Goal: Information Seeking & Learning: Learn about a topic

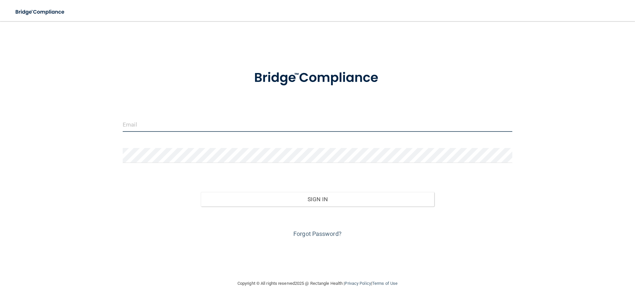
click at [187, 122] on input "email" at bounding box center [318, 124] width 390 height 15
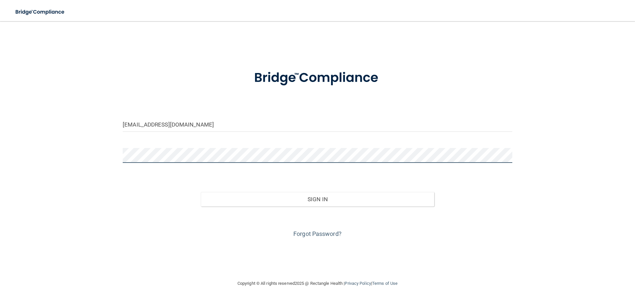
click at [201, 192] on button "Sign In" at bounding box center [318, 199] width 234 height 15
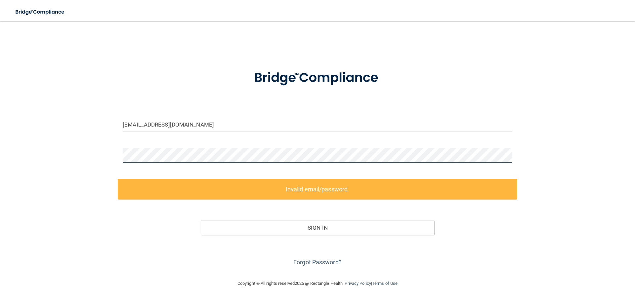
click at [106, 160] on div "[EMAIL_ADDRESS][DOMAIN_NAME] Invalid email/password. You don't have permission …" at bounding box center [317, 150] width 608 height 245
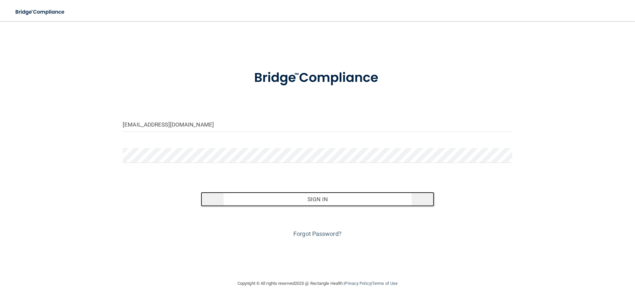
click at [283, 196] on button "Sign In" at bounding box center [318, 199] width 234 height 15
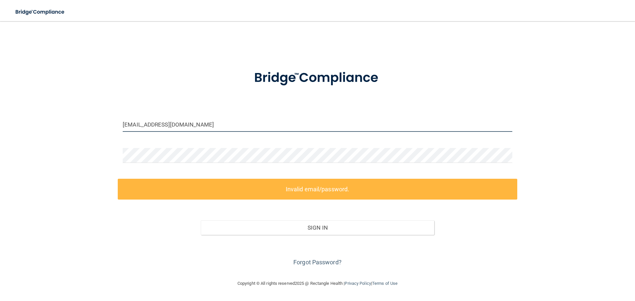
drag, startPoint x: 216, startPoint y: 122, endPoint x: 71, endPoint y: 120, distance: 145.2
click at [71, 120] on div "[EMAIL_ADDRESS][DOMAIN_NAME] Invalid email/password. You don't have permission …" at bounding box center [317, 150] width 608 height 245
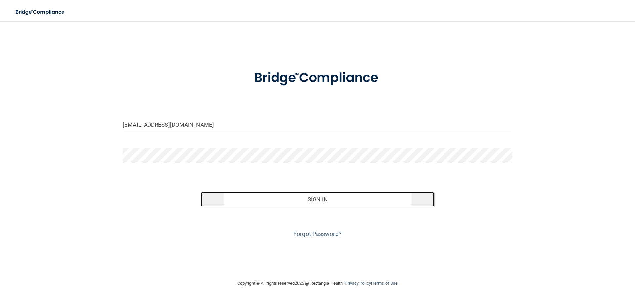
click at [324, 198] on button "Sign In" at bounding box center [318, 199] width 234 height 15
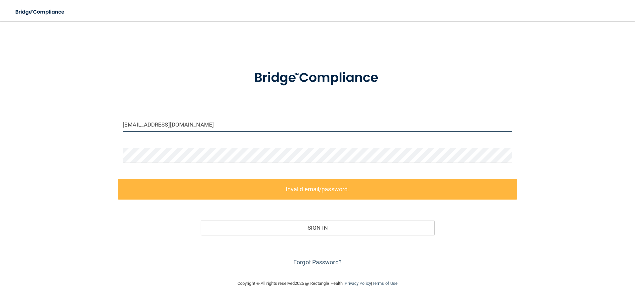
drag, startPoint x: 209, startPoint y: 123, endPoint x: 63, endPoint y: 121, distance: 146.5
click at [63, 121] on div "[EMAIL_ADDRESS][DOMAIN_NAME] Invalid email/password. You don't have permission …" at bounding box center [317, 150] width 608 height 245
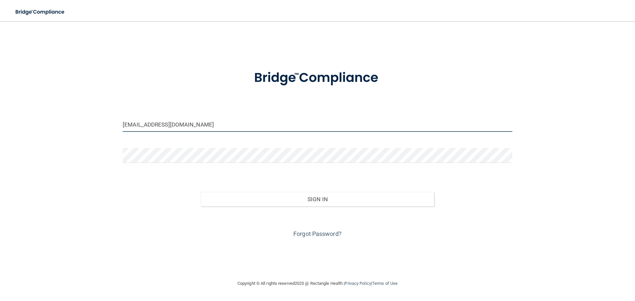
type input "[EMAIL_ADDRESS][DOMAIN_NAME]"
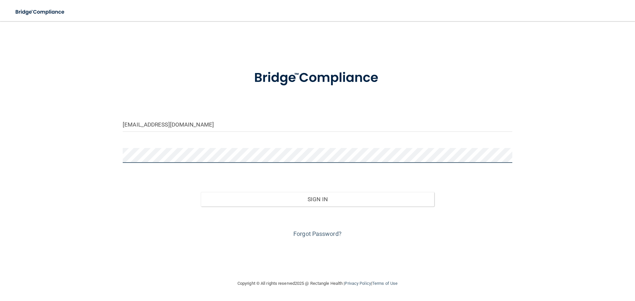
click at [90, 159] on div "[EMAIL_ADDRESS][DOMAIN_NAME] Invalid email/password. You don't have permission …" at bounding box center [317, 150] width 608 height 245
click at [201, 192] on button "Sign In" at bounding box center [318, 199] width 234 height 15
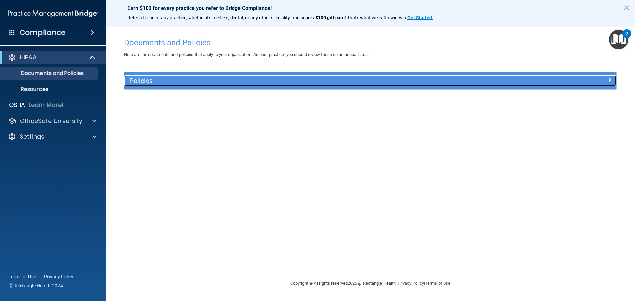
click at [144, 82] on h5 "Policies" at bounding box center [308, 80] width 359 height 7
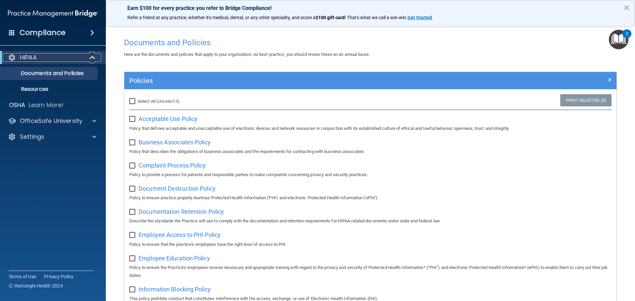
click at [53, 60] on div "HIPAA" at bounding box center [44, 58] width 82 height 8
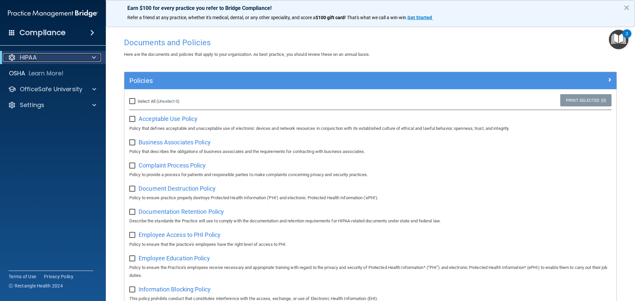
click at [53, 60] on div "HIPAA" at bounding box center [44, 58] width 82 height 8
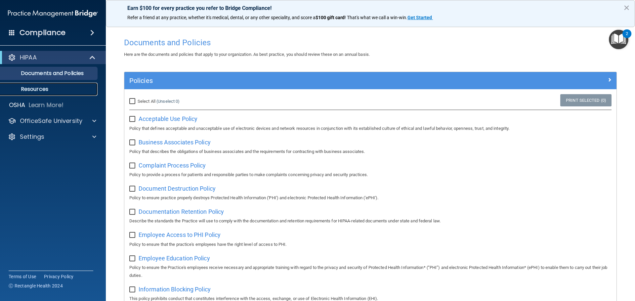
click at [45, 86] on p "Resources" at bounding box center [49, 89] width 90 height 7
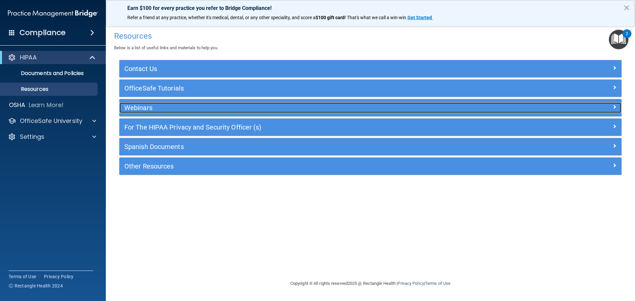
click at [143, 109] on h5 "Webinars" at bounding box center [307, 107] width 367 height 7
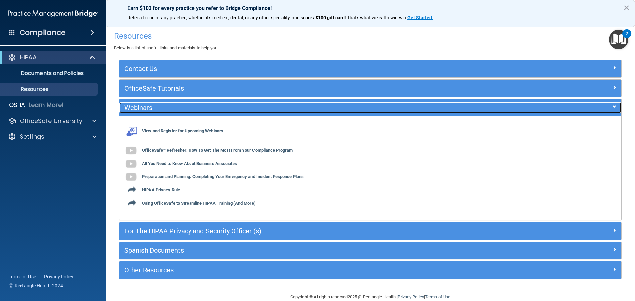
click at [143, 109] on h5 "Webinars" at bounding box center [307, 107] width 367 height 7
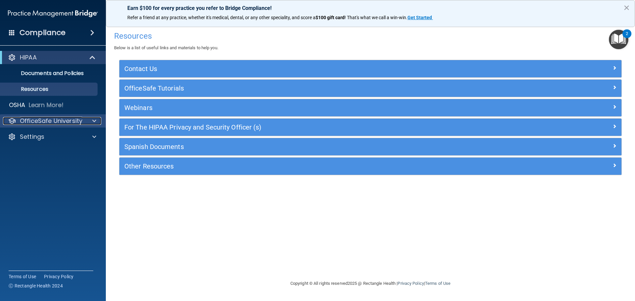
click at [86, 118] on div at bounding box center [93, 121] width 17 height 8
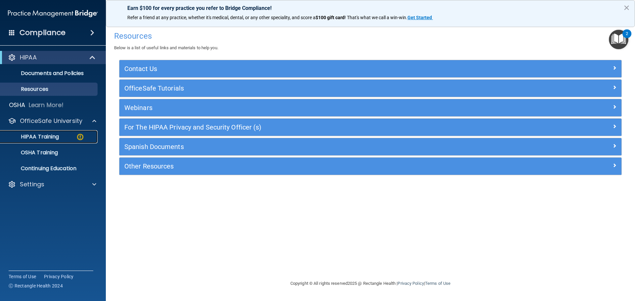
click at [55, 135] on p "HIPAA Training" at bounding box center [31, 137] width 55 height 7
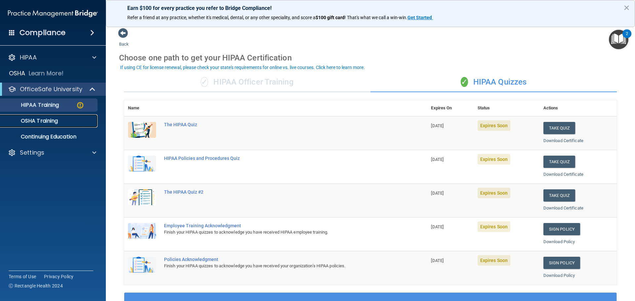
click at [58, 119] on p "OSHA Training" at bounding box center [31, 121] width 54 height 7
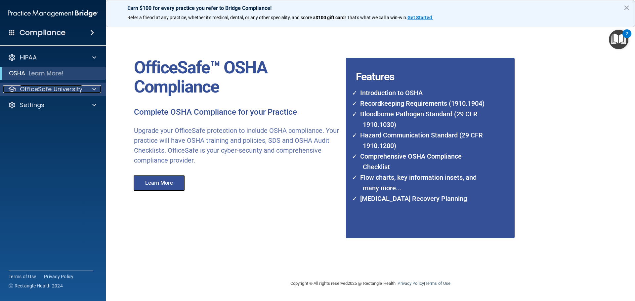
click at [50, 91] on p "OfficeSafe University" at bounding box center [51, 89] width 63 height 8
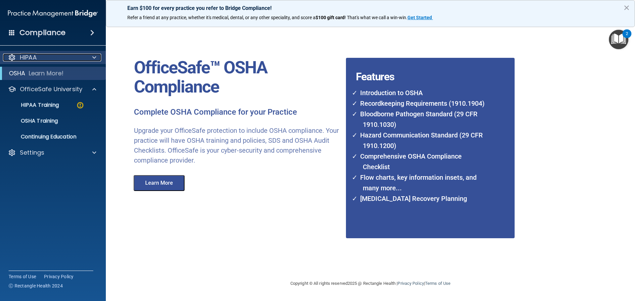
click at [48, 55] on div "HIPAA" at bounding box center [44, 58] width 82 height 8
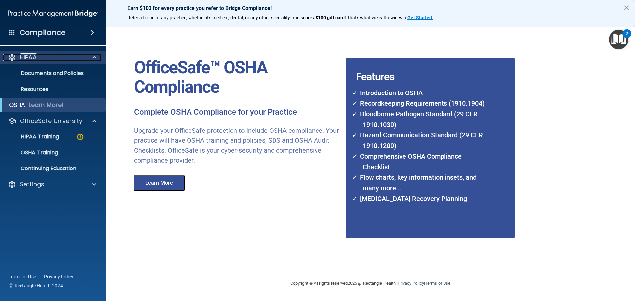
click at [48, 55] on div "HIPAA" at bounding box center [44, 58] width 82 height 8
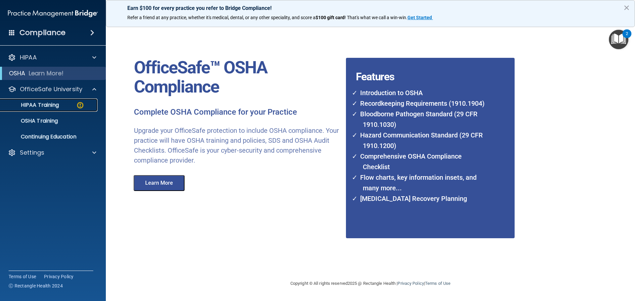
click at [50, 106] on p "HIPAA Training" at bounding box center [31, 105] width 55 height 7
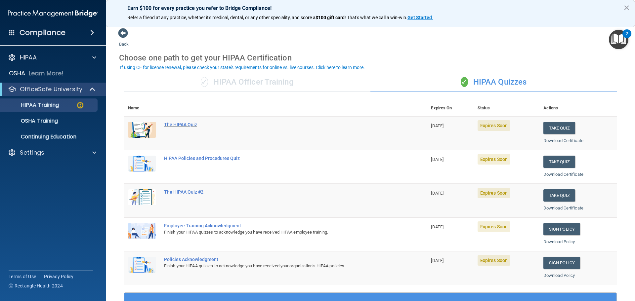
click at [196, 124] on div "The HIPAA Quiz" at bounding box center [279, 124] width 230 height 5
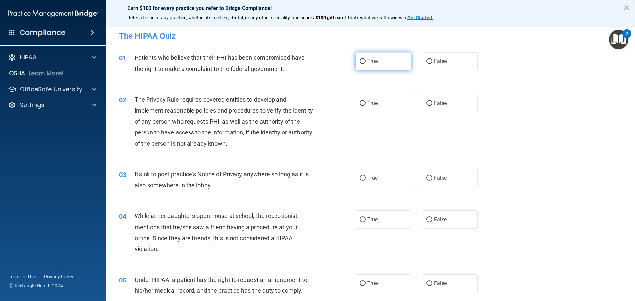
click at [360, 61] on input "True" at bounding box center [363, 61] width 6 height 5
radio input "true"
click at [360, 106] on label "True" at bounding box center [384, 103] width 56 height 18
click at [360, 106] on input "True" at bounding box center [363, 103] width 6 height 5
radio input "true"
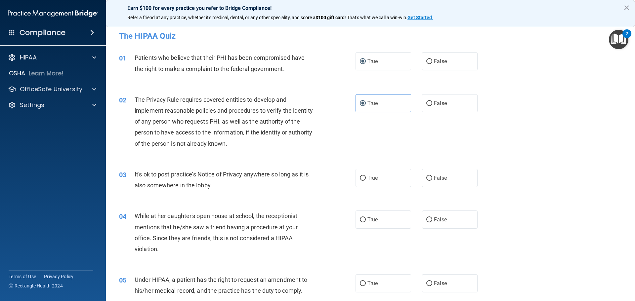
scroll to position [33, 0]
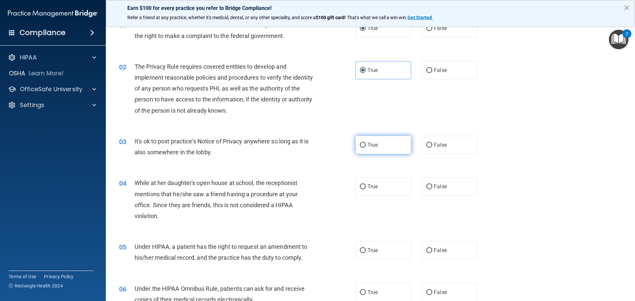
click at [362, 148] on label "True" at bounding box center [384, 145] width 56 height 18
click at [362, 148] on input "True" at bounding box center [363, 145] width 6 height 5
radio input "true"
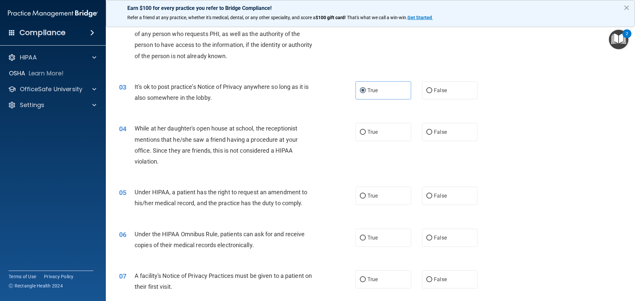
scroll to position [99, 0]
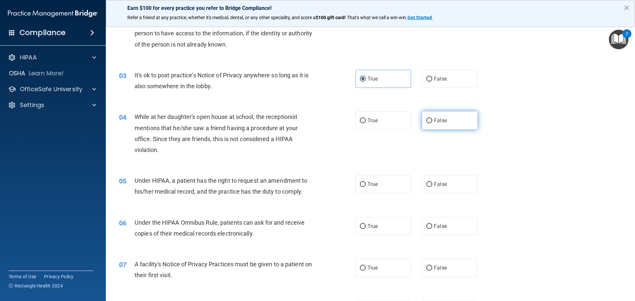
click at [429, 117] on label "False" at bounding box center [450, 120] width 56 height 18
click at [429, 118] on input "False" at bounding box center [429, 120] width 6 height 5
radio input "true"
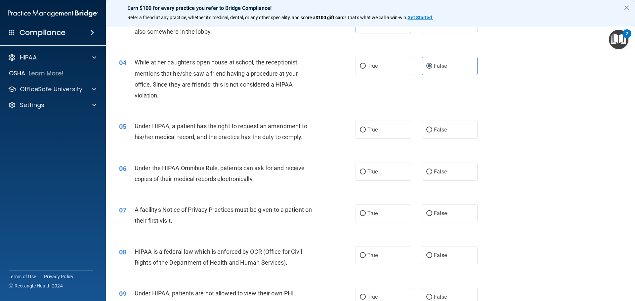
scroll to position [165, 0]
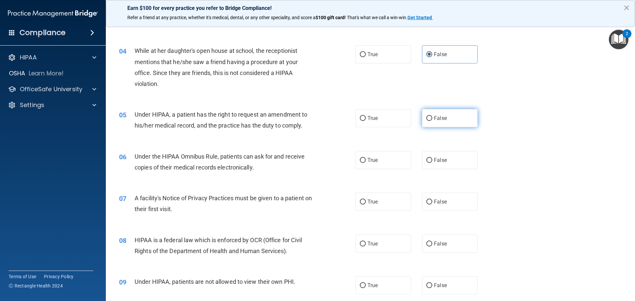
click at [437, 116] on span "False" at bounding box center [440, 118] width 13 height 6
click at [432, 116] on input "False" at bounding box center [429, 118] width 6 height 5
radio input "true"
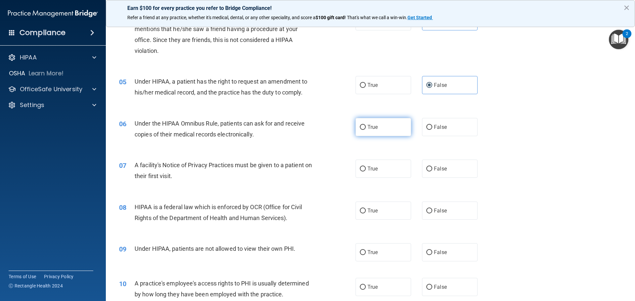
click at [368, 130] on span "True" at bounding box center [372, 127] width 10 height 6
click at [366, 130] on input "True" at bounding box center [363, 127] width 6 height 5
radio input "true"
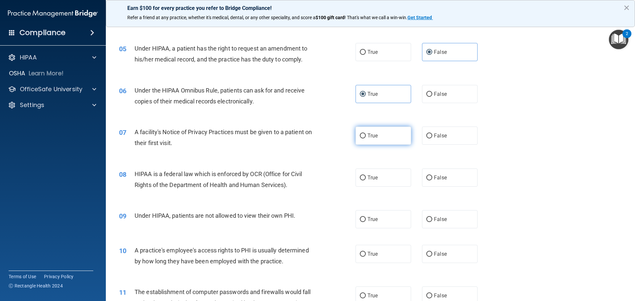
click at [361, 135] on input "True" at bounding box center [363, 136] width 6 height 5
radio input "true"
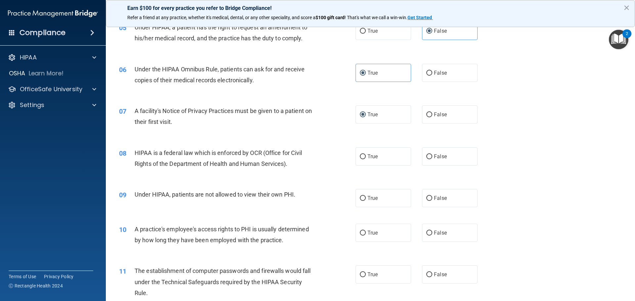
scroll to position [265, 0]
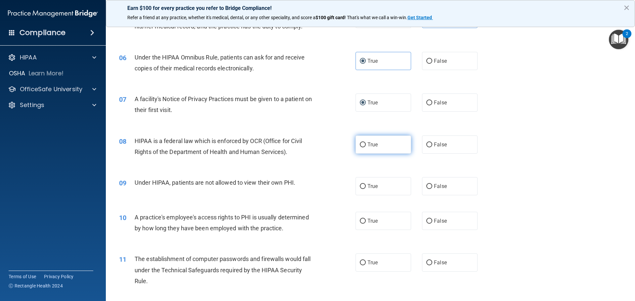
click at [363, 142] on label "True" at bounding box center [384, 145] width 56 height 18
click at [363, 143] on input "True" at bounding box center [363, 145] width 6 height 5
radio input "true"
click at [430, 187] on label "False" at bounding box center [450, 186] width 56 height 18
click at [430, 187] on input "False" at bounding box center [429, 186] width 6 height 5
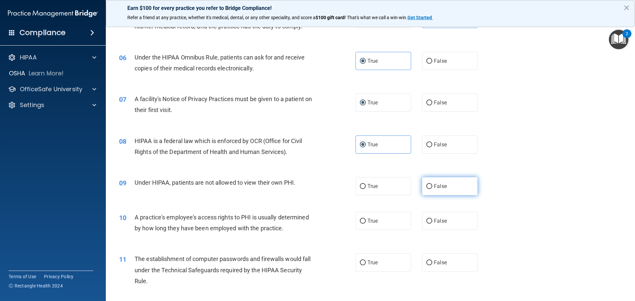
radio input "true"
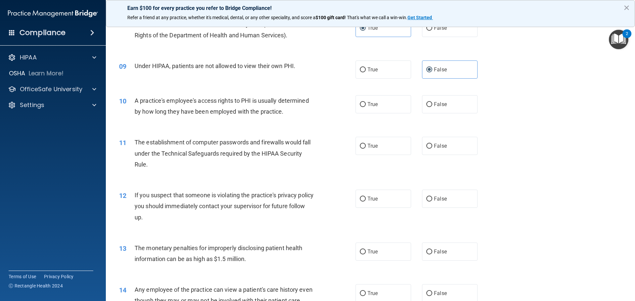
scroll to position [397, 0]
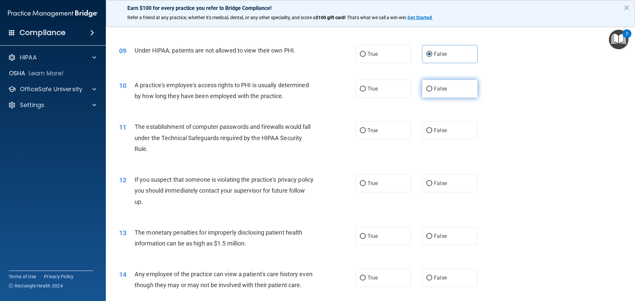
click at [428, 89] on input "False" at bounding box center [429, 89] width 6 height 5
radio input "true"
click at [375, 127] on label "True" at bounding box center [384, 130] width 56 height 18
click at [366, 128] on input "True" at bounding box center [363, 130] width 6 height 5
radio input "true"
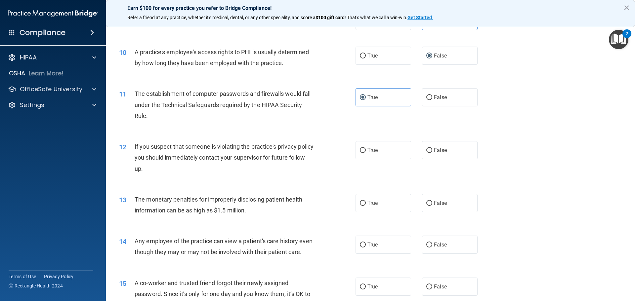
scroll to position [463, 0]
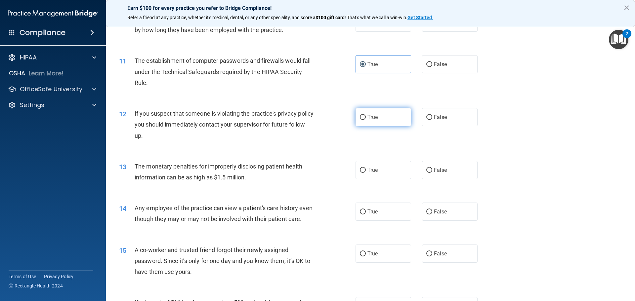
click at [377, 115] on label "True" at bounding box center [384, 117] width 56 height 18
click at [366, 115] on input "True" at bounding box center [363, 117] width 6 height 5
radio input "true"
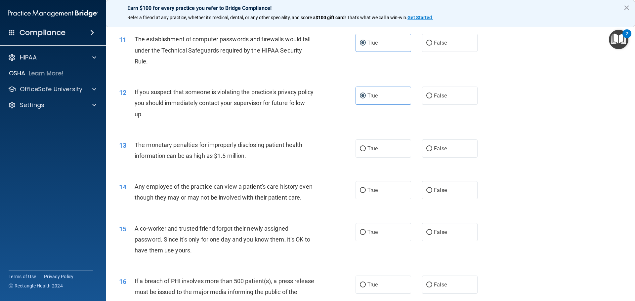
scroll to position [496, 0]
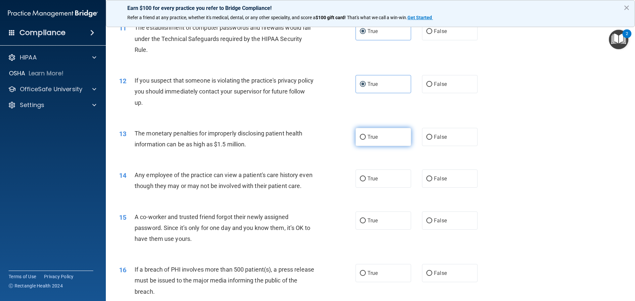
click at [369, 139] on span "True" at bounding box center [372, 137] width 10 height 6
click at [366, 139] on input "True" at bounding box center [363, 137] width 6 height 5
radio input "true"
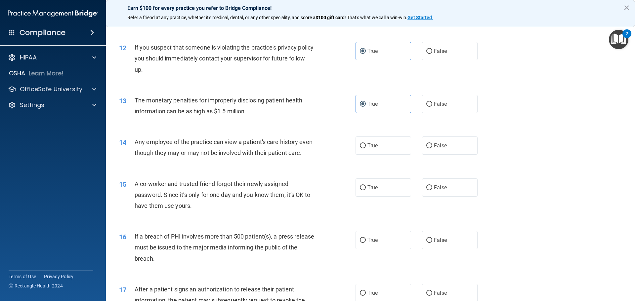
scroll to position [562, 0]
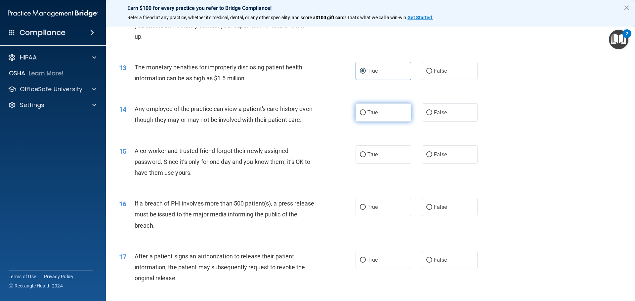
click at [388, 111] on label "True" at bounding box center [384, 113] width 56 height 18
click at [366, 111] on input "True" at bounding box center [363, 112] width 6 height 5
radio input "true"
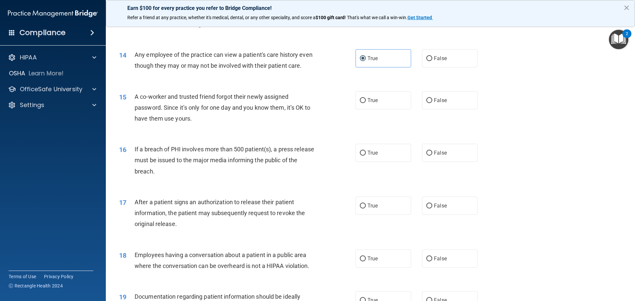
scroll to position [628, 0]
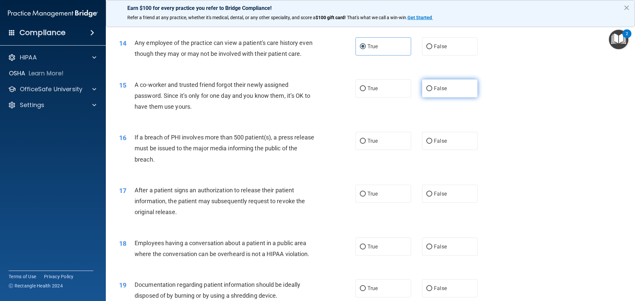
click at [427, 91] on input "False" at bounding box center [429, 88] width 6 height 5
radio input "true"
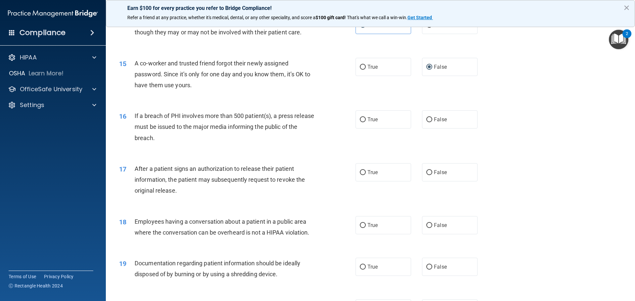
scroll to position [661, 0]
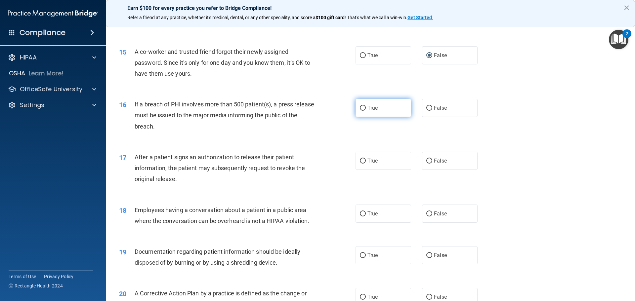
click at [367, 111] on span "True" at bounding box center [372, 108] width 10 height 6
click at [366, 111] on input "True" at bounding box center [363, 108] width 6 height 5
radio input "true"
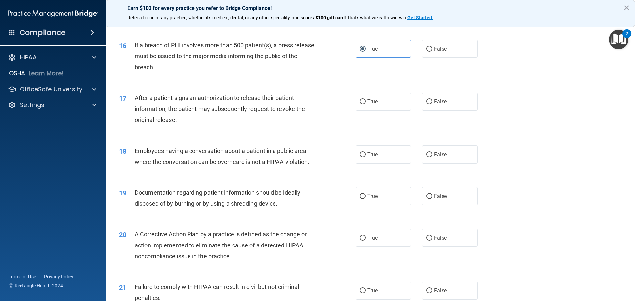
scroll to position [728, 0]
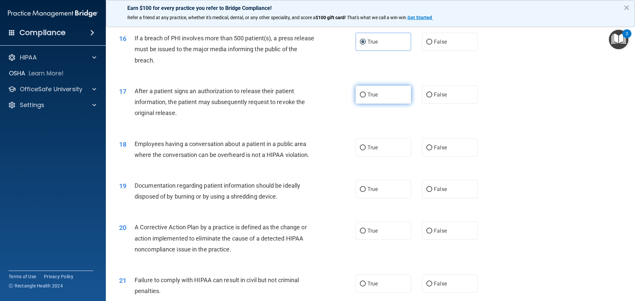
click at [371, 98] on span "True" at bounding box center [372, 95] width 10 height 6
click at [366, 98] on input "True" at bounding box center [363, 95] width 6 height 5
radio input "true"
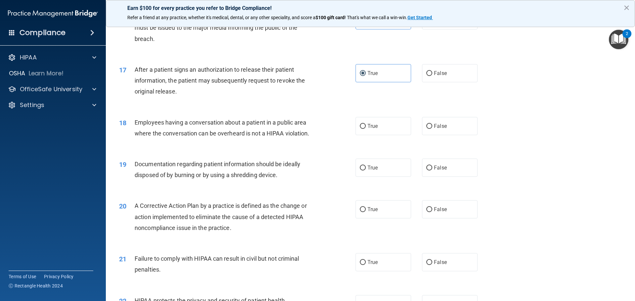
scroll to position [761, 0]
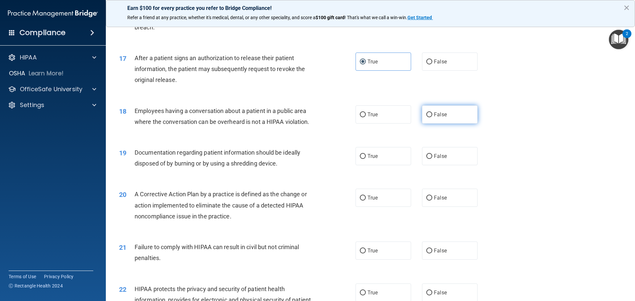
click at [422, 124] on label "False" at bounding box center [450, 114] width 56 height 18
click at [426, 117] on input "False" at bounding box center [429, 114] width 6 height 5
radio input "true"
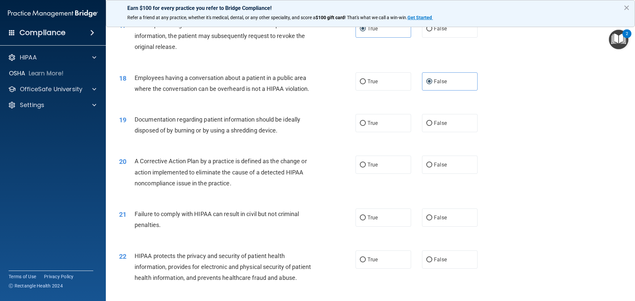
scroll to position [827, 0]
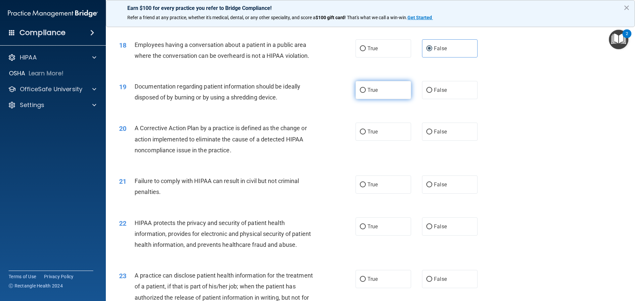
click at [375, 99] on label "True" at bounding box center [384, 90] width 56 height 18
click at [366, 93] on input "True" at bounding box center [363, 90] width 6 height 5
radio input "true"
click at [367, 135] on span "True" at bounding box center [372, 132] width 10 height 6
click at [366, 135] on input "True" at bounding box center [363, 132] width 6 height 5
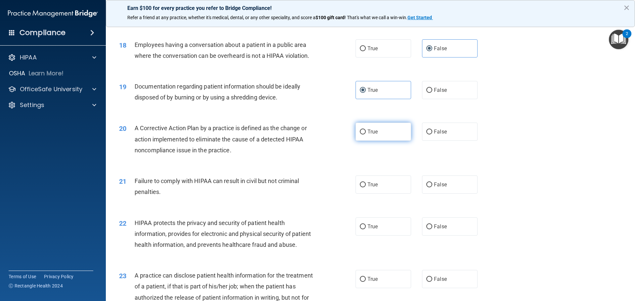
radio input "true"
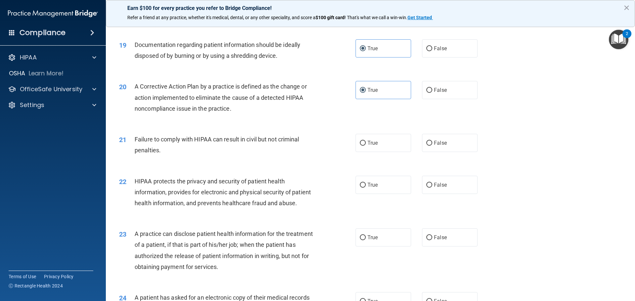
scroll to position [893, 0]
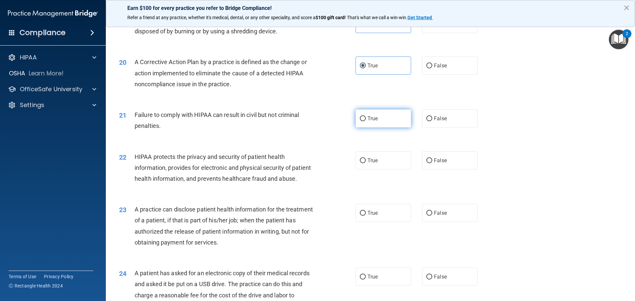
click at [367, 122] on span "True" at bounding box center [372, 118] width 10 height 6
click at [366, 121] on input "True" at bounding box center [363, 118] width 6 height 5
radio input "true"
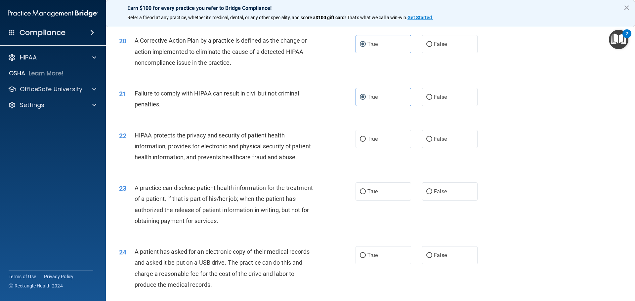
scroll to position [926, 0]
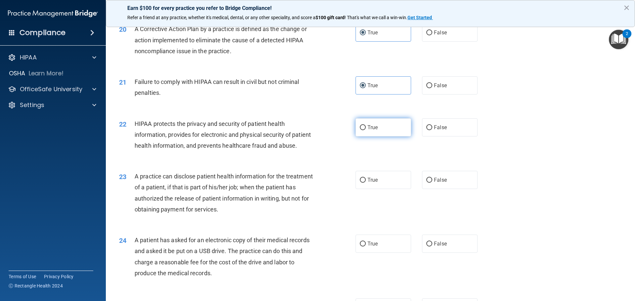
click at [361, 132] on label "True" at bounding box center [384, 127] width 56 height 18
click at [361, 130] on input "True" at bounding box center [363, 127] width 6 height 5
radio input "true"
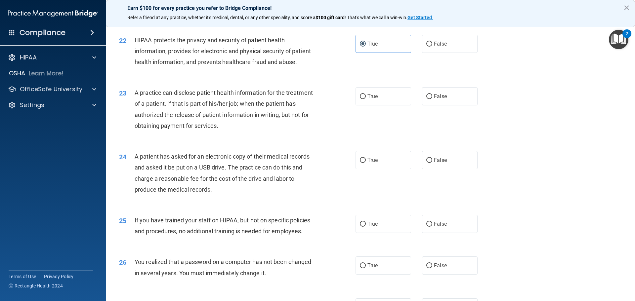
scroll to position [1025, 0]
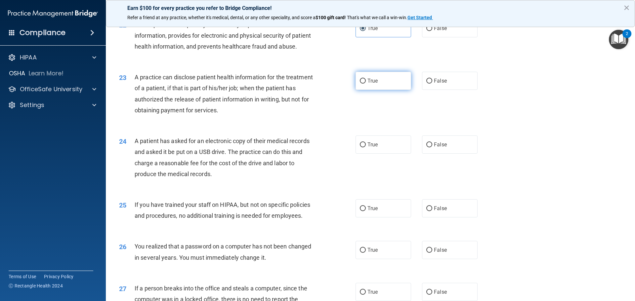
click at [364, 90] on label "True" at bounding box center [384, 81] width 56 height 18
click at [364, 84] on input "True" at bounding box center [363, 81] width 6 height 5
radio input "true"
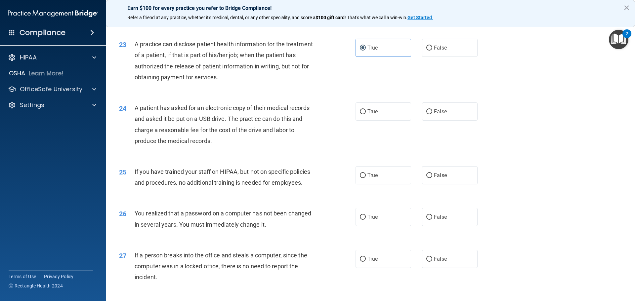
scroll to position [1091, 0]
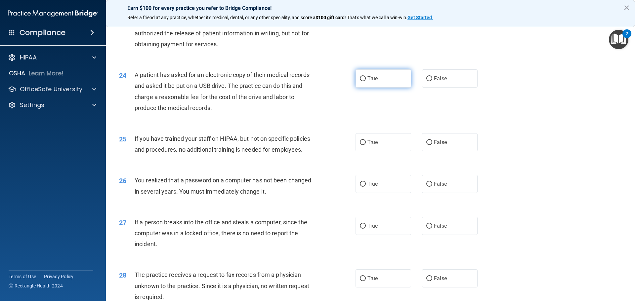
click at [364, 88] on label "True" at bounding box center [384, 78] width 56 height 18
click at [364, 81] on input "True" at bounding box center [363, 78] width 6 height 5
radio input "true"
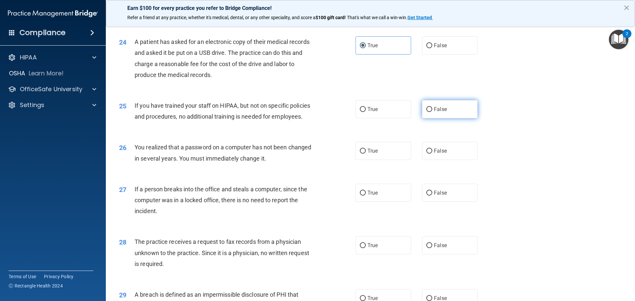
click at [426, 112] on input "False" at bounding box center [429, 109] width 6 height 5
radio input "true"
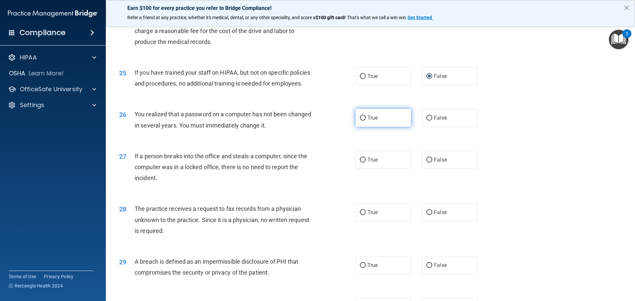
click at [368, 121] on span "True" at bounding box center [372, 118] width 10 height 6
click at [366, 121] on input "True" at bounding box center [363, 118] width 6 height 5
radio input "true"
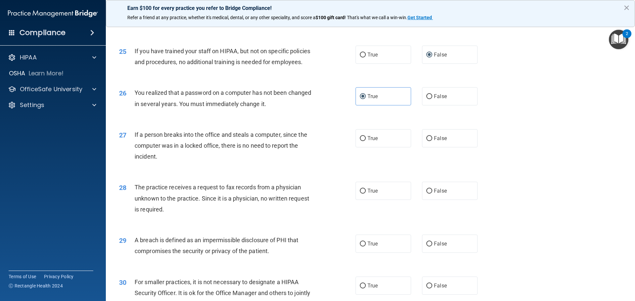
scroll to position [1191, 0]
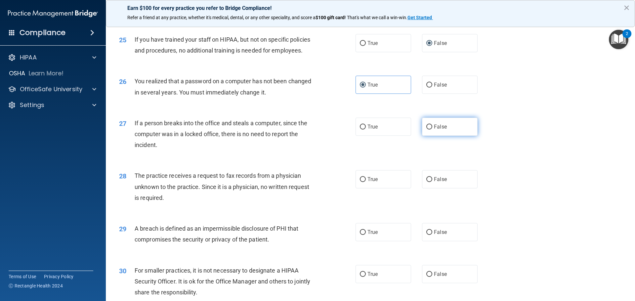
click at [423, 136] on label "False" at bounding box center [450, 127] width 56 height 18
click at [449, 136] on label "False" at bounding box center [450, 127] width 56 height 18
click at [432, 130] on input "False" at bounding box center [429, 127] width 6 height 5
radio input "true"
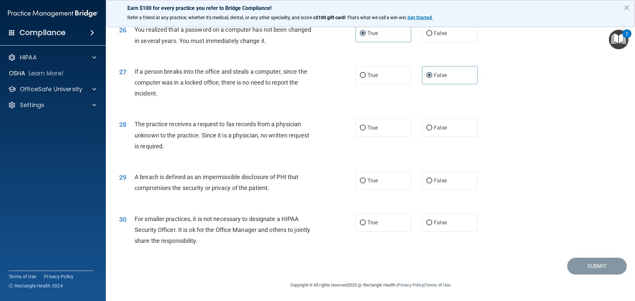
scroll to position [1257, 0]
click at [443, 130] on label "False" at bounding box center [450, 128] width 56 height 18
click at [432, 130] on input "False" at bounding box center [429, 128] width 6 height 5
radio input "true"
click at [364, 190] on label "True" at bounding box center [384, 181] width 56 height 18
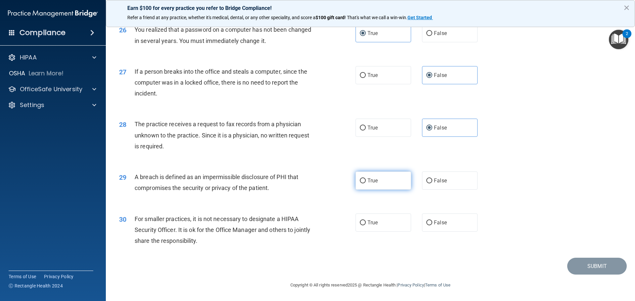
click at [364, 184] on input "True" at bounding box center [363, 181] width 6 height 5
radio input "true"
click at [429, 227] on label "False" at bounding box center [450, 223] width 56 height 18
click at [429, 226] on input "False" at bounding box center [429, 223] width 6 height 5
radio input "true"
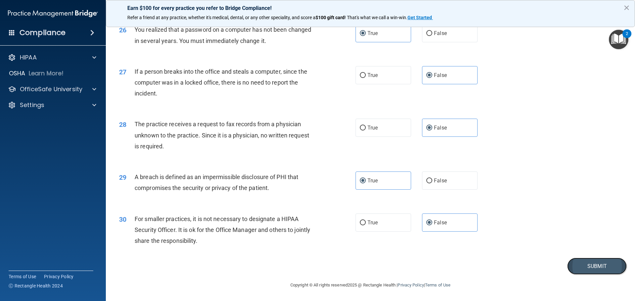
click at [608, 274] on button "Submit" at bounding box center [597, 266] width 60 height 17
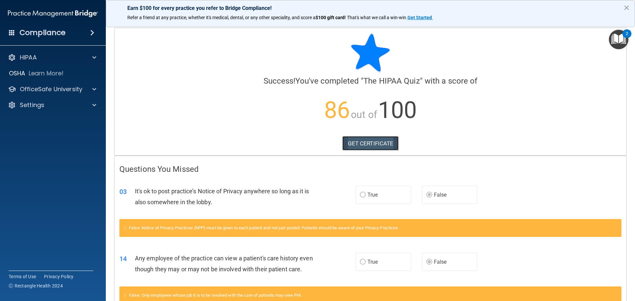
click at [359, 145] on link "GET CERTIFICATE" at bounding box center [370, 143] width 57 height 15
click at [64, 90] on p "OfficeSafe University" at bounding box center [51, 89] width 63 height 8
click at [58, 104] on p "HIPAA Training" at bounding box center [31, 105] width 55 height 7
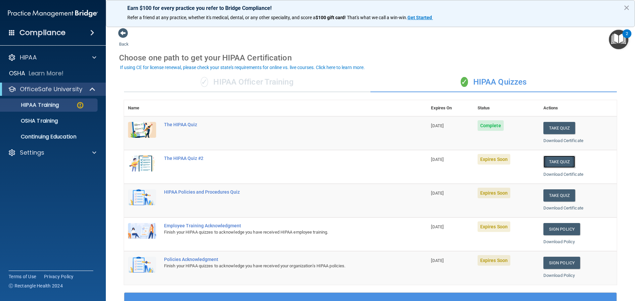
click at [552, 163] on button "Take Quiz" at bounding box center [559, 162] width 32 height 12
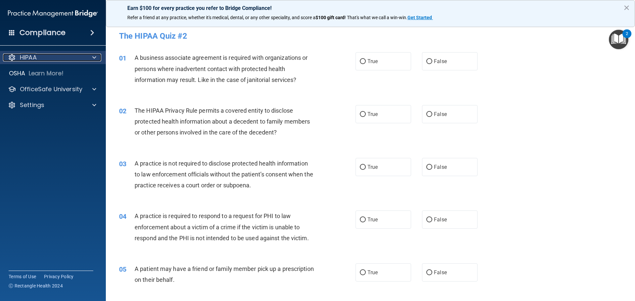
click at [40, 54] on div "HIPAA" at bounding box center [44, 58] width 82 height 8
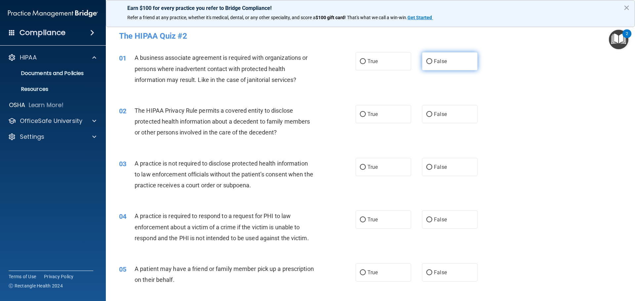
click at [426, 66] on label "False" at bounding box center [450, 61] width 56 height 18
click at [426, 64] on input "False" at bounding box center [429, 61] width 6 height 5
radio input "true"
click at [371, 112] on span "True" at bounding box center [372, 114] width 10 height 6
click at [366, 112] on input "True" at bounding box center [363, 114] width 6 height 5
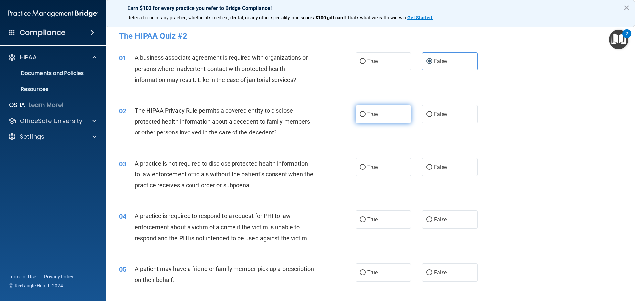
radio input "true"
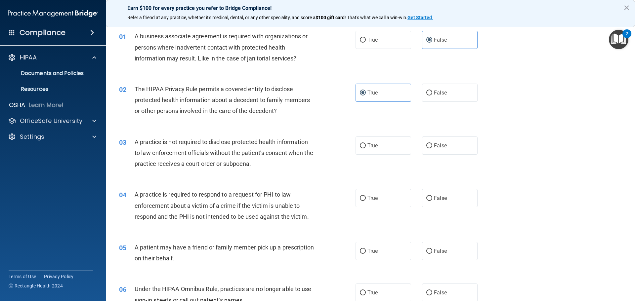
scroll to position [33, 0]
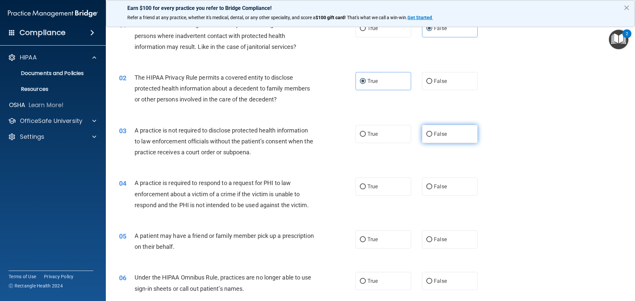
click at [426, 136] on input "False" at bounding box center [429, 134] width 6 height 5
radio input "true"
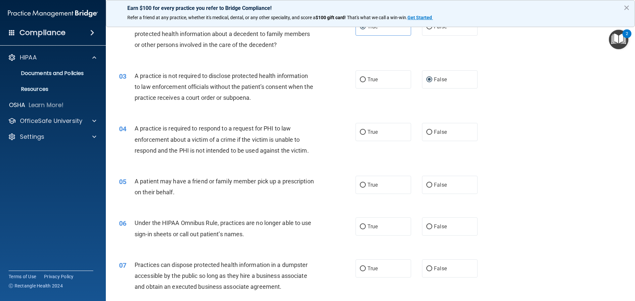
scroll to position [99, 0]
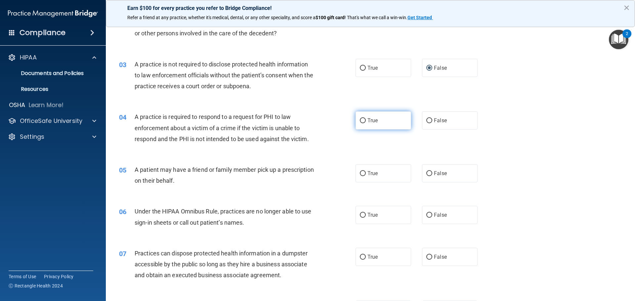
click at [356, 123] on label "True" at bounding box center [384, 120] width 56 height 18
click at [360, 123] on input "True" at bounding box center [363, 120] width 6 height 5
radio input "true"
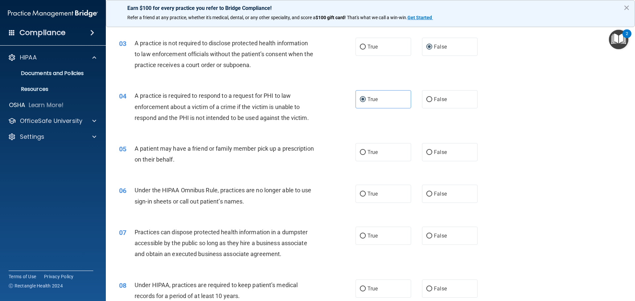
scroll to position [132, 0]
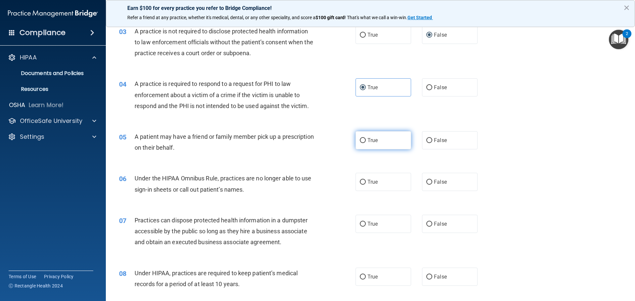
click at [364, 142] on label "True" at bounding box center [384, 140] width 56 height 18
click at [364, 142] on input "True" at bounding box center [363, 140] width 6 height 5
radio input "true"
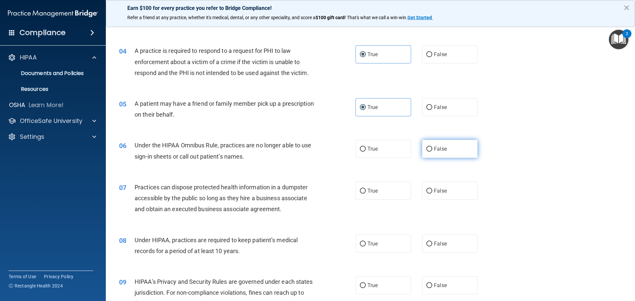
click at [438, 156] on label "False" at bounding box center [450, 149] width 56 height 18
click at [432, 152] on input "False" at bounding box center [429, 149] width 6 height 5
radio input "true"
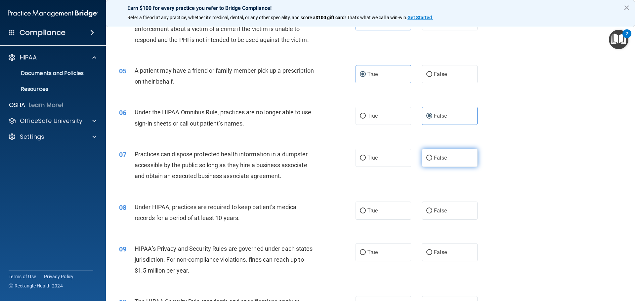
click at [440, 162] on label "False" at bounding box center [450, 158] width 56 height 18
click at [432, 161] on input "False" at bounding box center [429, 158] width 6 height 5
radio input "true"
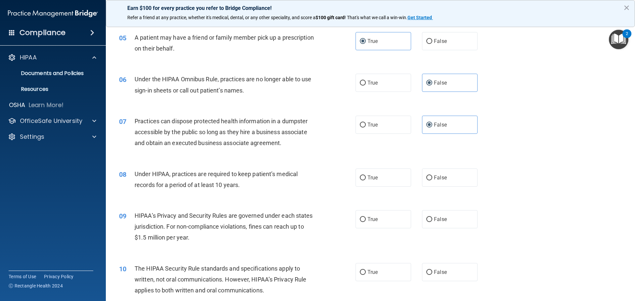
scroll to position [265, 0]
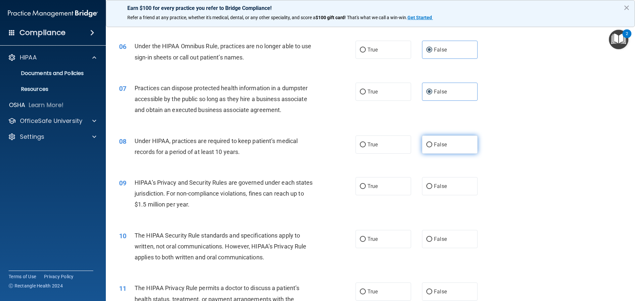
click at [426, 145] on input "False" at bounding box center [429, 145] width 6 height 5
radio input "true"
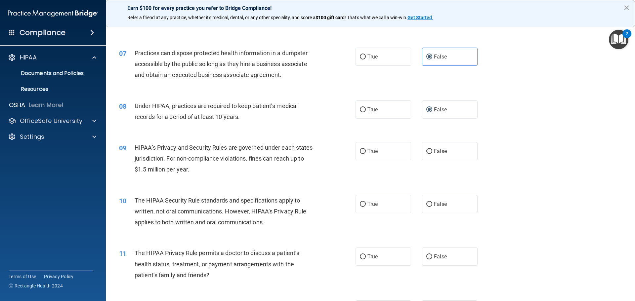
scroll to position [331, 0]
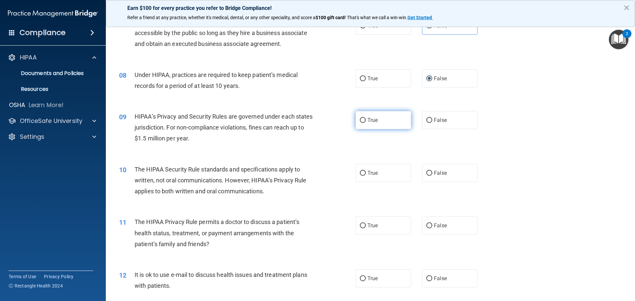
click at [385, 120] on label "True" at bounding box center [384, 120] width 56 height 18
click at [366, 120] on input "True" at bounding box center [363, 120] width 6 height 5
radio input "true"
click at [373, 163] on div "10 The HIPAA Security Rule standards and specifications apply to written, not o…" at bounding box center [370, 182] width 513 height 53
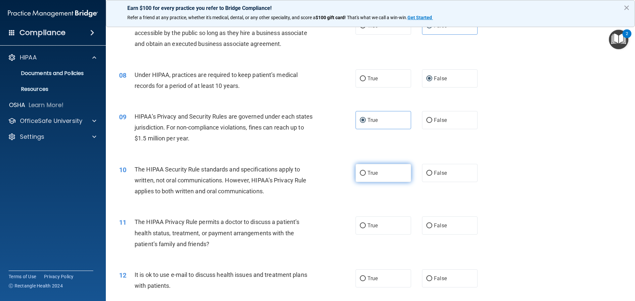
click at [374, 168] on label "True" at bounding box center [384, 173] width 56 height 18
click at [366, 171] on input "True" at bounding box center [363, 173] width 6 height 5
radio input "true"
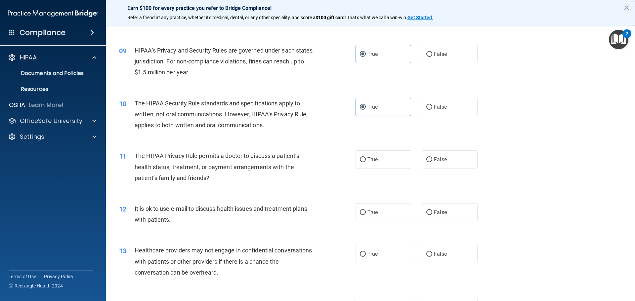
scroll to position [430, 0]
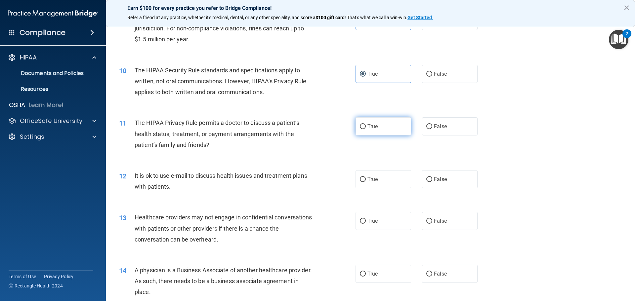
click at [388, 130] on label "True" at bounding box center [384, 126] width 56 height 18
click at [366, 129] on input "True" at bounding box center [363, 126] width 6 height 5
radio input "true"
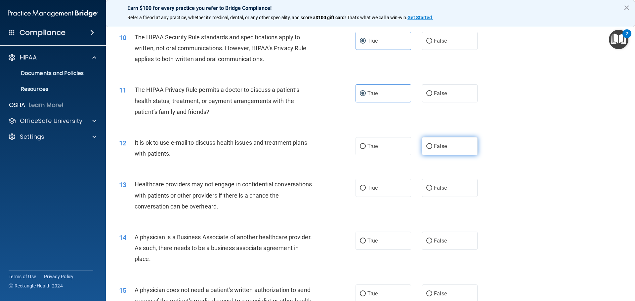
click at [440, 148] on span "False" at bounding box center [440, 146] width 13 height 6
click at [432, 148] on input "False" at bounding box center [429, 146] width 6 height 5
radio input "true"
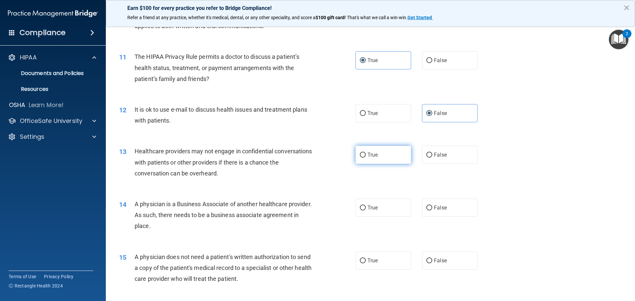
click at [377, 152] on label "True" at bounding box center [384, 155] width 56 height 18
click at [366, 153] on input "True" at bounding box center [363, 155] width 6 height 5
radio input "true"
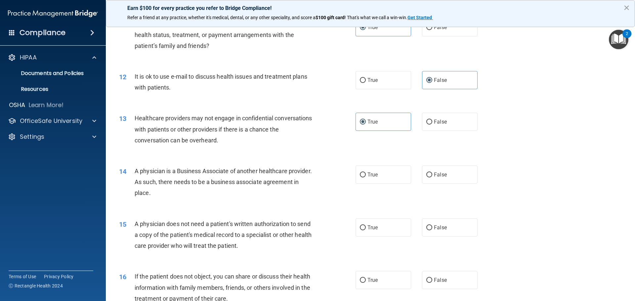
scroll to position [562, 0]
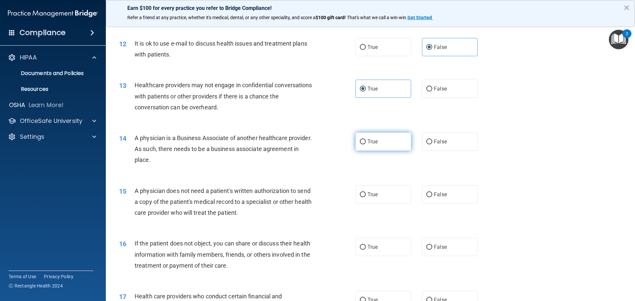
click at [377, 145] on label "True" at bounding box center [384, 142] width 56 height 18
click at [366, 145] on input "True" at bounding box center [363, 142] width 6 height 5
radio input "true"
click at [463, 198] on label "False" at bounding box center [450, 195] width 56 height 18
click at [432, 197] on input "False" at bounding box center [429, 194] width 6 height 5
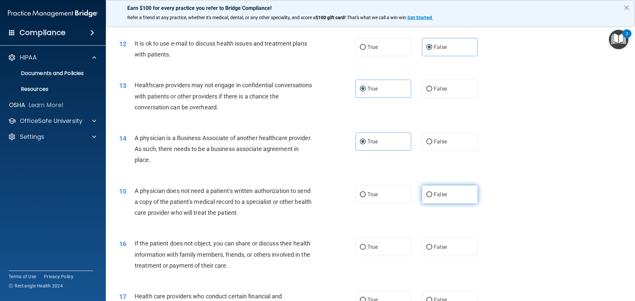
radio input "true"
click at [392, 188] on label "True" at bounding box center [384, 195] width 56 height 18
click at [366, 192] on input "True" at bounding box center [363, 194] width 6 height 5
radio input "true"
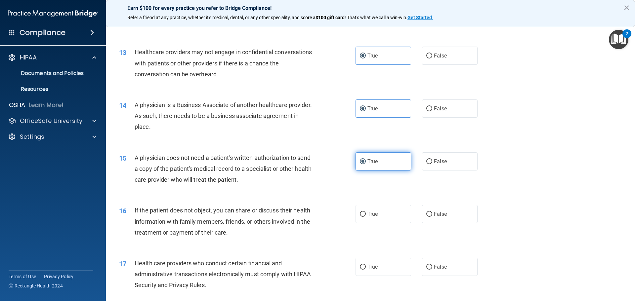
scroll to position [628, 0]
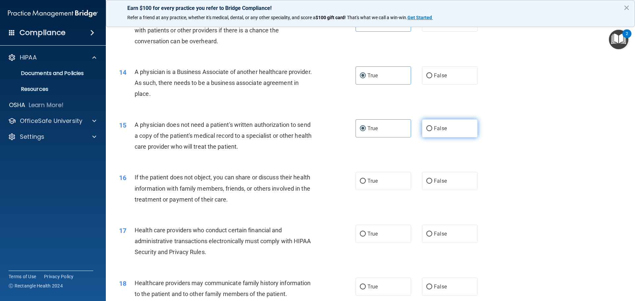
click at [438, 134] on label "False" at bounding box center [450, 128] width 56 height 18
click at [432, 131] on input "False" at bounding box center [429, 128] width 6 height 5
radio input "true"
radio input "false"
click at [384, 180] on label "True" at bounding box center [384, 181] width 56 height 18
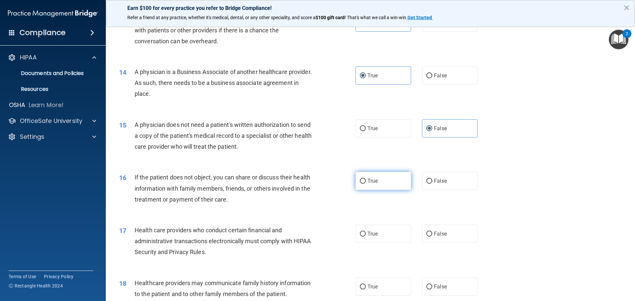
click at [366, 180] on input "True" at bounding box center [363, 181] width 6 height 5
radio input "true"
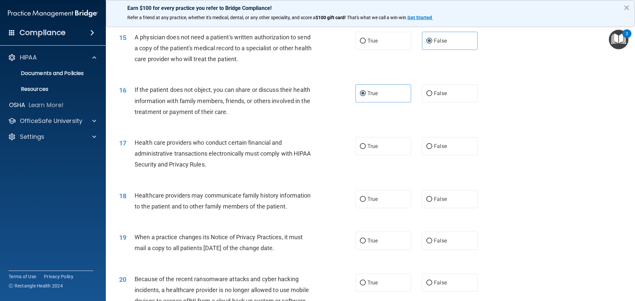
scroll to position [728, 0]
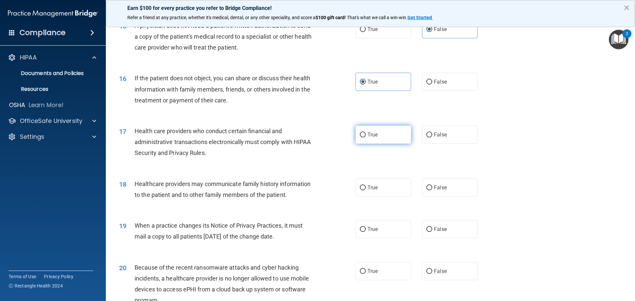
click at [387, 142] on label "True" at bounding box center [384, 135] width 56 height 18
click at [366, 138] on input "True" at bounding box center [363, 135] width 6 height 5
radio input "true"
click at [385, 187] on label "True" at bounding box center [384, 188] width 56 height 18
click at [366, 187] on input "True" at bounding box center [363, 188] width 6 height 5
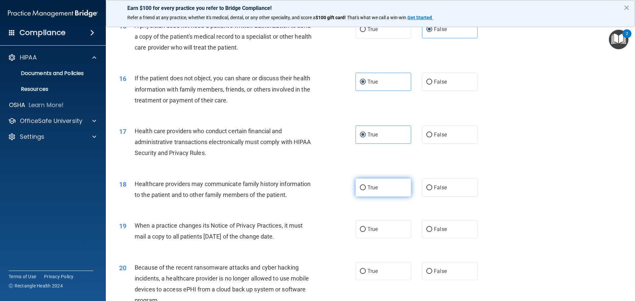
radio input "true"
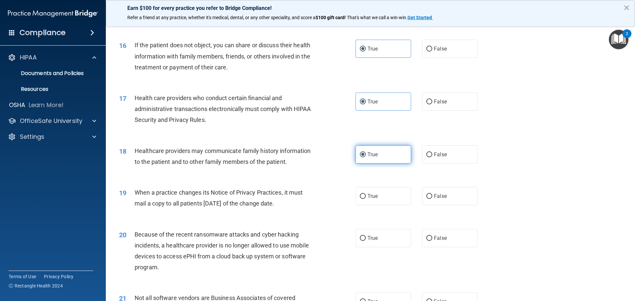
scroll to position [794, 0]
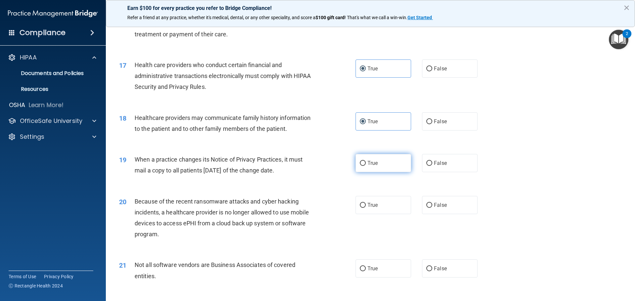
click at [389, 166] on label "True" at bounding box center [384, 163] width 56 height 18
click at [366, 166] on input "True" at bounding box center [363, 163] width 6 height 5
radio input "true"
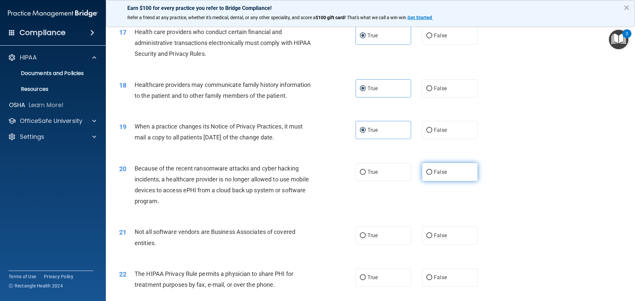
click at [426, 171] on input "False" at bounding box center [429, 172] width 6 height 5
radio input "true"
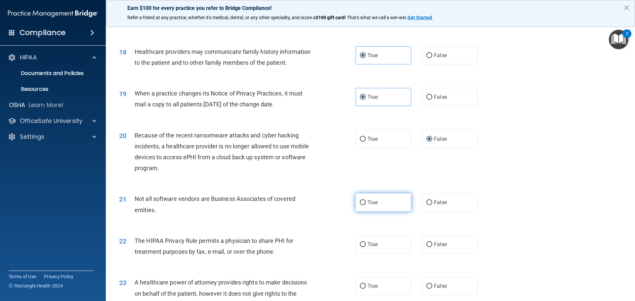
click at [390, 203] on label "True" at bounding box center [384, 202] width 56 height 18
click at [366, 203] on input "True" at bounding box center [363, 202] width 6 height 5
radio input "true"
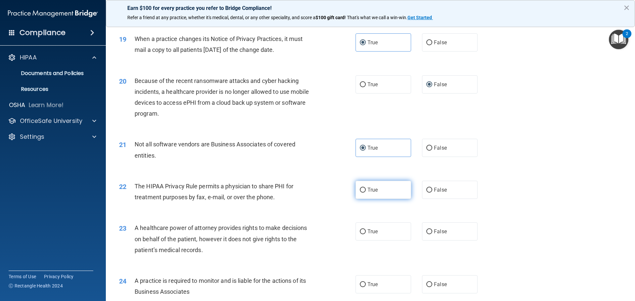
scroll to position [926, 0]
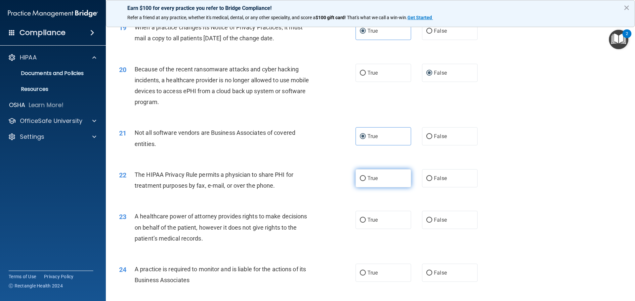
click at [379, 183] on label "True" at bounding box center [384, 178] width 56 height 18
click at [366, 181] on input "True" at bounding box center [363, 178] width 6 height 5
radio input "true"
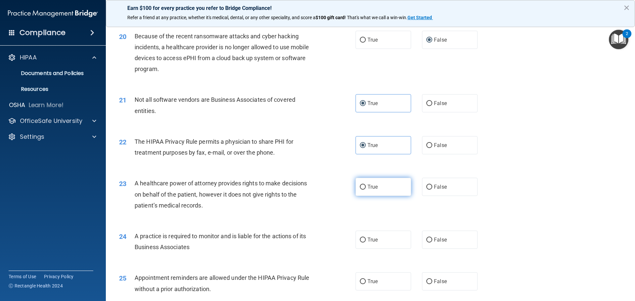
click at [367, 188] on span "True" at bounding box center [372, 187] width 10 height 6
click at [366, 188] on input "True" at bounding box center [363, 187] width 6 height 5
radio input "true"
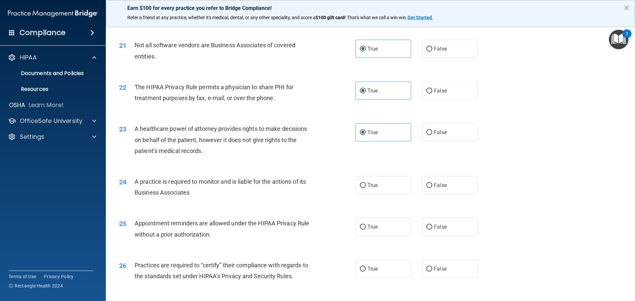
scroll to position [1025, 0]
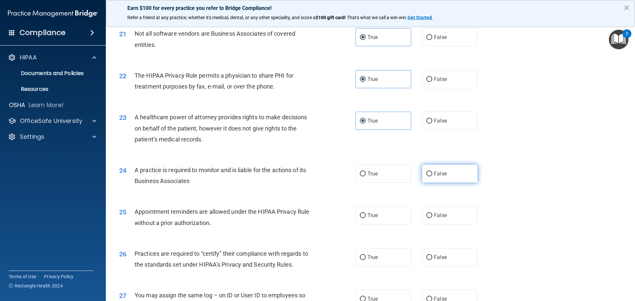
click at [429, 177] on label "False" at bounding box center [450, 174] width 56 height 18
click at [429, 177] on input "False" at bounding box center [429, 174] width 6 height 5
radio input "true"
click at [392, 216] on label "True" at bounding box center [384, 215] width 56 height 18
click at [366, 216] on input "True" at bounding box center [363, 215] width 6 height 5
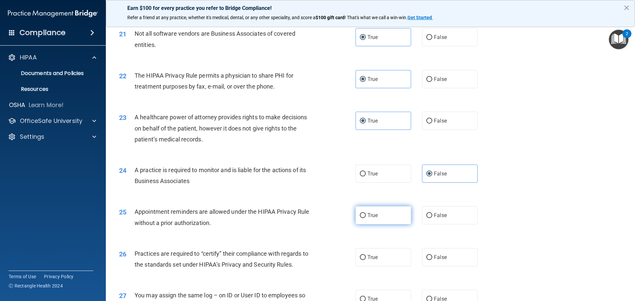
radio input "true"
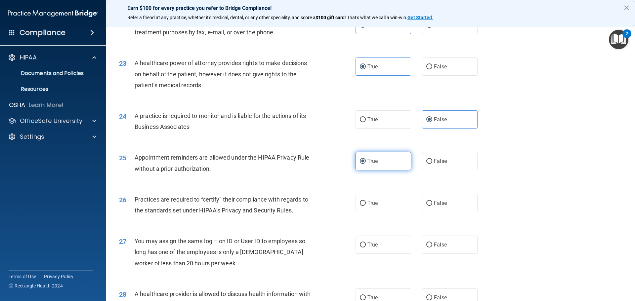
scroll to position [1091, 0]
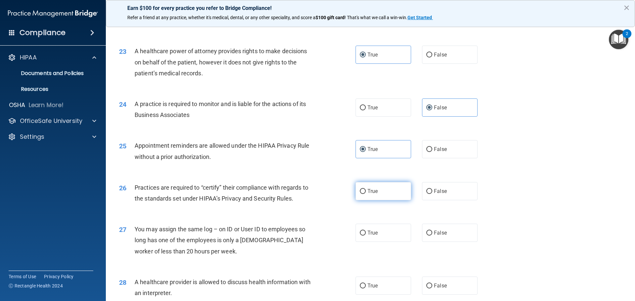
click at [371, 190] on span "True" at bounding box center [372, 191] width 10 height 6
click at [366, 190] on input "True" at bounding box center [363, 191] width 6 height 5
radio input "true"
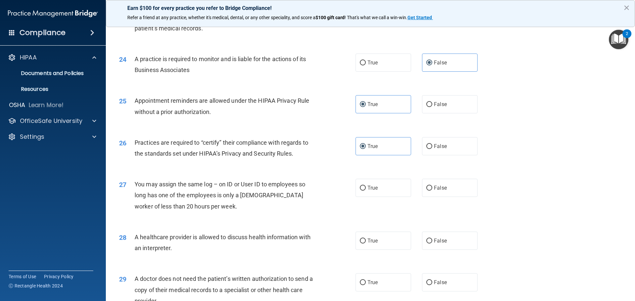
scroll to position [1157, 0]
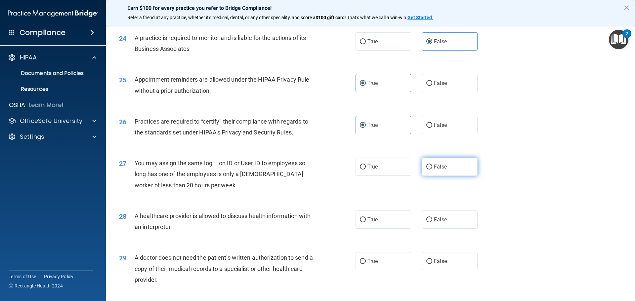
click at [430, 164] on label "False" at bounding box center [450, 167] width 56 height 18
click at [430, 165] on input "False" at bounding box center [429, 167] width 6 height 5
radio input "true"
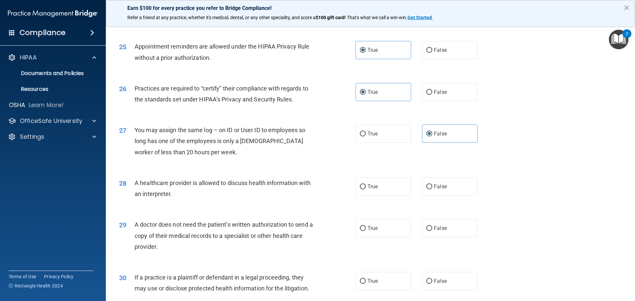
scroll to position [1224, 0]
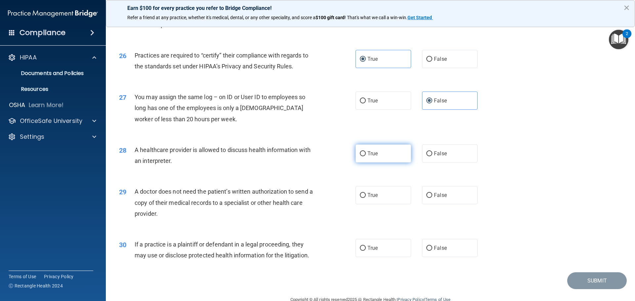
click at [380, 155] on label "True" at bounding box center [384, 154] width 56 height 18
click at [366, 155] on input "True" at bounding box center [363, 153] width 6 height 5
radio input "true"
click at [437, 198] on label "False" at bounding box center [450, 195] width 56 height 18
click at [432, 198] on input "False" at bounding box center [429, 195] width 6 height 5
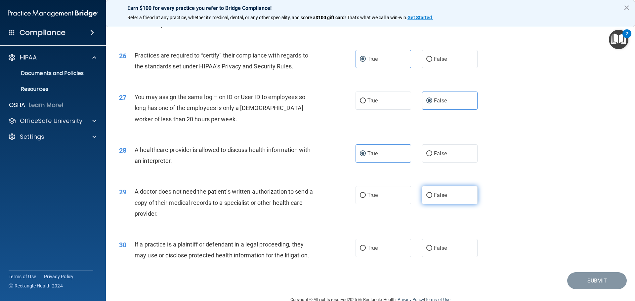
radio input "true"
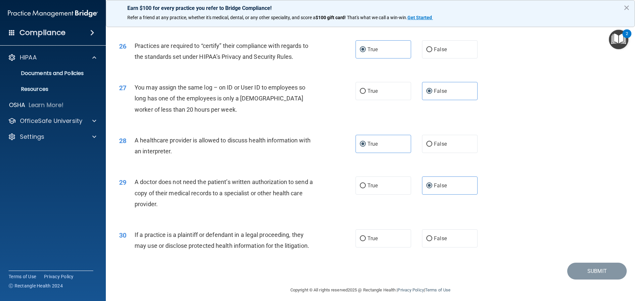
scroll to position [1238, 0]
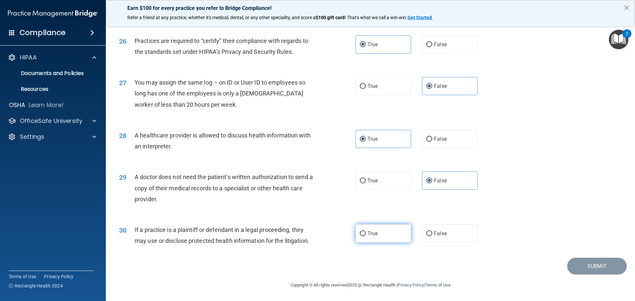
click at [385, 232] on label "True" at bounding box center [384, 234] width 56 height 18
click at [366, 232] on input "True" at bounding box center [363, 233] width 6 height 5
radio input "true"
click at [591, 270] on button "Submit" at bounding box center [597, 266] width 60 height 17
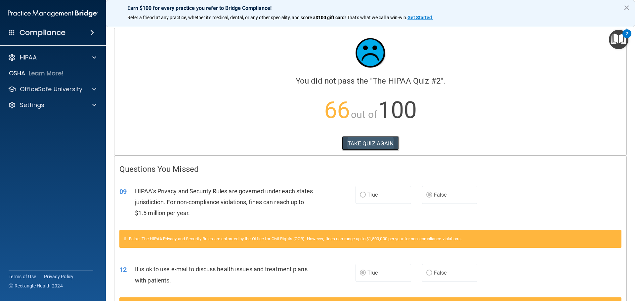
click at [356, 147] on button "TAKE QUIZ AGAIN" at bounding box center [370, 143] width 57 height 15
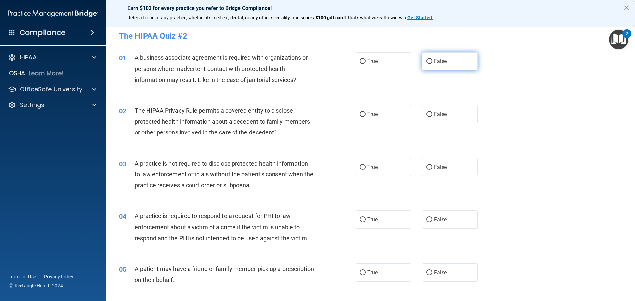
click at [440, 62] on span "False" at bounding box center [440, 61] width 13 height 6
click at [432, 62] on input "False" at bounding box center [429, 61] width 6 height 5
radio input "true"
click at [375, 115] on span "True" at bounding box center [372, 114] width 10 height 6
click at [366, 115] on input "True" at bounding box center [363, 114] width 6 height 5
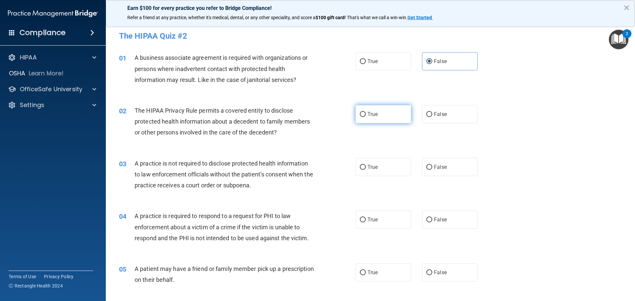
radio input "true"
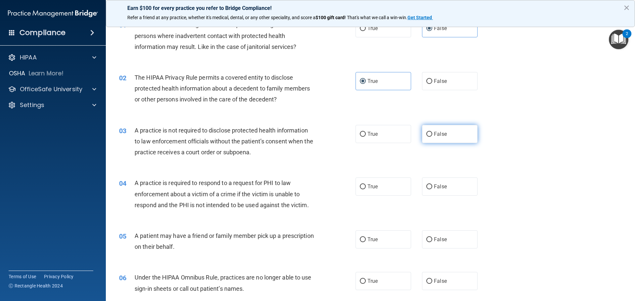
click at [436, 136] on span "False" at bounding box center [440, 134] width 13 height 6
click at [432, 136] on input "False" at bounding box center [429, 134] width 6 height 5
radio input "true"
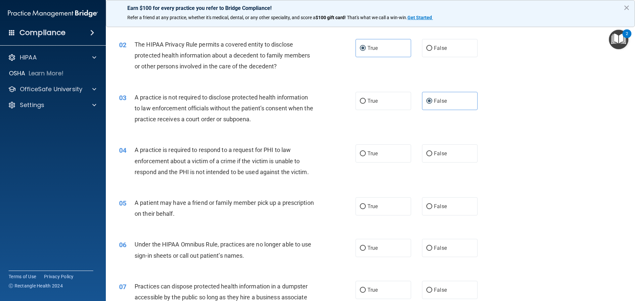
scroll to position [99, 0]
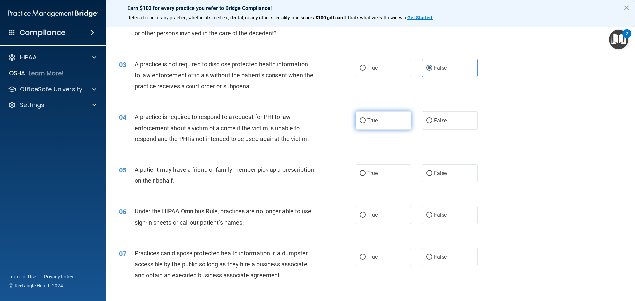
click at [375, 124] on label "True" at bounding box center [384, 120] width 56 height 18
click at [366, 123] on input "True" at bounding box center [363, 120] width 6 height 5
radio input "true"
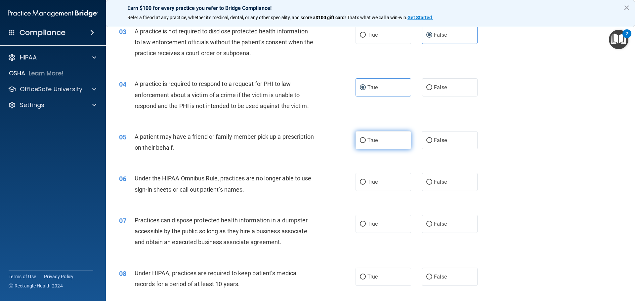
click at [361, 138] on input "True" at bounding box center [363, 140] width 6 height 5
radio input "true"
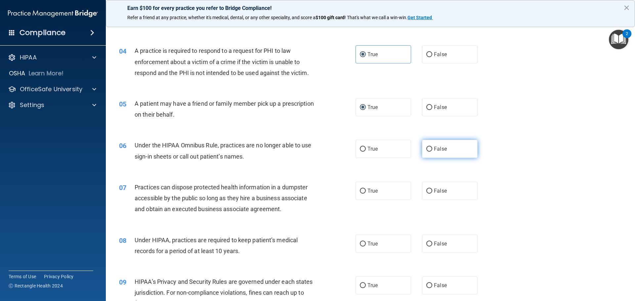
click at [435, 151] on span "False" at bounding box center [440, 149] width 13 height 6
click at [432, 151] on input "False" at bounding box center [429, 149] width 6 height 5
radio input "true"
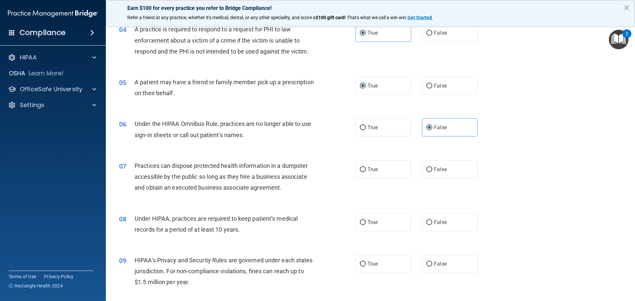
scroll to position [198, 0]
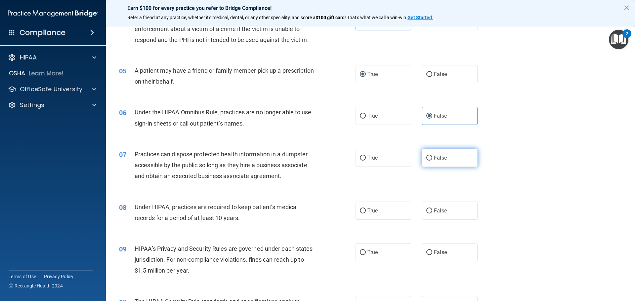
click at [434, 157] on span "False" at bounding box center [440, 158] width 13 height 6
click at [432, 157] on input "False" at bounding box center [429, 158] width 6 height 5
radio input "true"
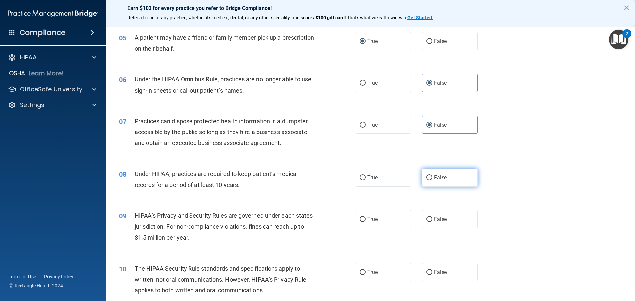
click at [426, 177] on input "False" at bounding box center [429, 178] width 6 height 5
radio input "true"
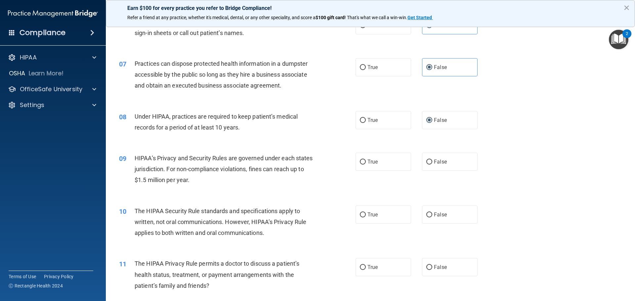
scroll to position [298, 0]
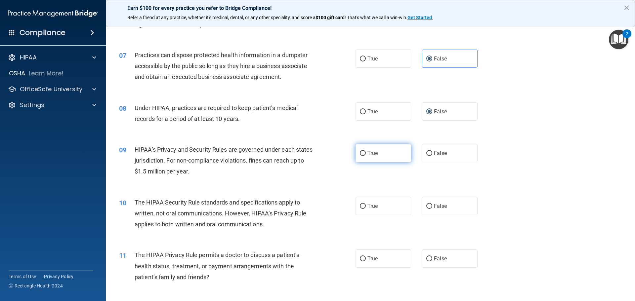
click at [367, 153] on span "True" at bounding box center [372, 153] width 10 height 6
click at [366, 153] on input "True" at bounding box center [363, 153] width 6 height 5
radio input "true"
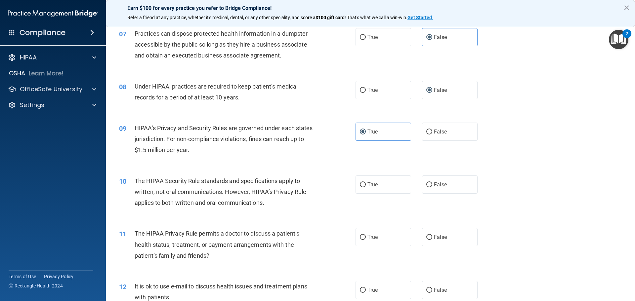
scroll to position [331, 0]
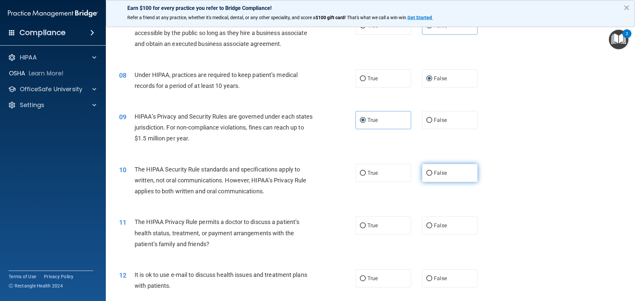
click at [427, 177] on label "False" at bounding box center [450, 173] width 56 height 18
click at [427, 176] on input "False" at bounding box center [429, 173] width 6 height 5
radio input "true"
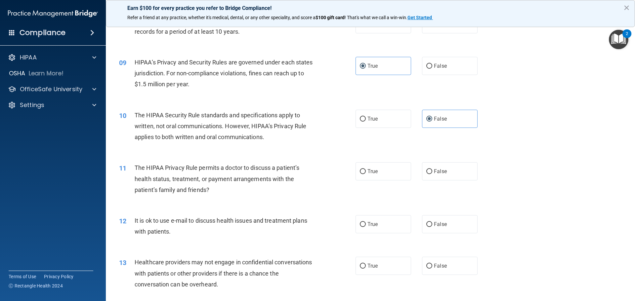
scroll to position [397, 0]
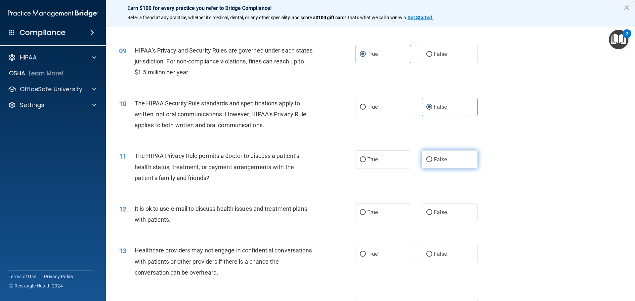
click at [430, 160] on label "False" at bounding box center [450, 159] width 56 height 18
click at [430, 160] on input "False" at bounding box center [429, 159] width 6 height 5
radio input "true"
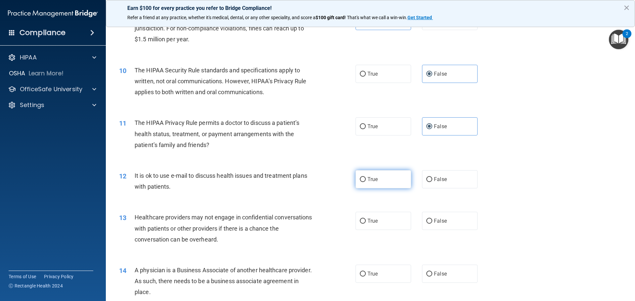
click at [360, 179] on input "True" at bounding box center [363, 179] width 6 height 5
radio input "true"
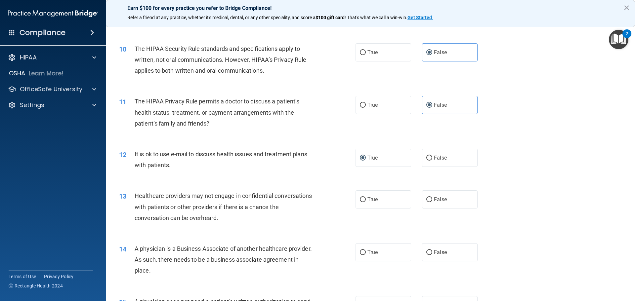
scroll to position [463, 0]
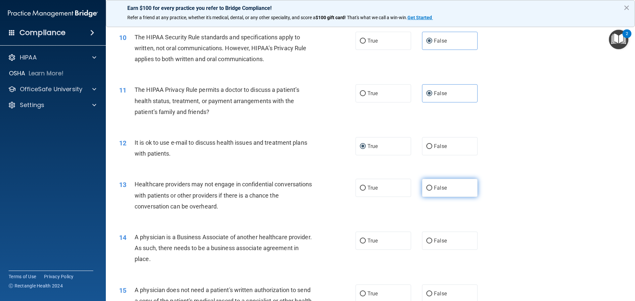
click at [438, 190] on span "False" at bounding box center [440, 188] width 13 height 6
click at [432, 190] on input "False" at bounding box center [429, 188] width 6 height 5
radio input "true"
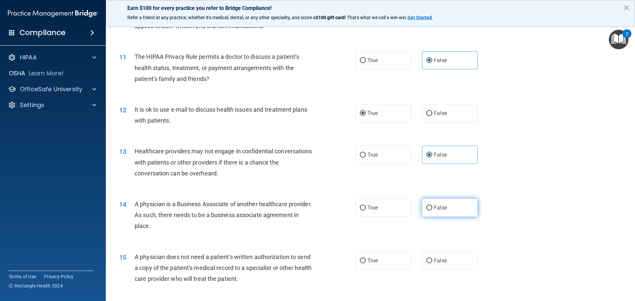
click at [432, 212] on label "False" at bounding box center [450, 208] width 56 height 18
click at [432, 211] on input "False" at bounding box center [429, 208] width 6 height 5
radio input "true"
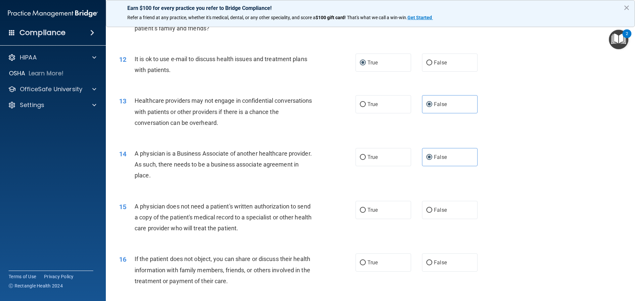
scroll to position [562, 0]
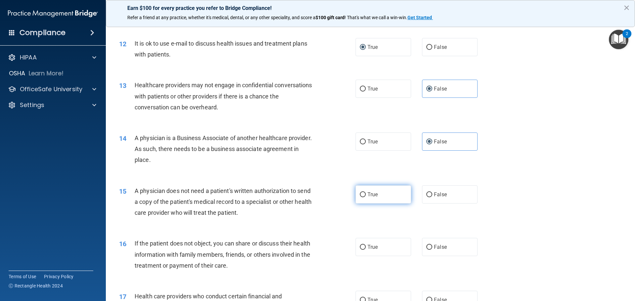
click at [365, 202] on label "True" at bounding box center [384, 195] width 56 height 18
click at [365, 197] on input "True" at bounding box center [363, 194] width 6 height 5
radio input "true"
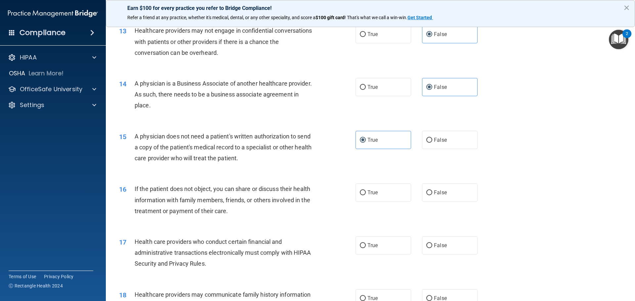
scroll to position [628, 0]
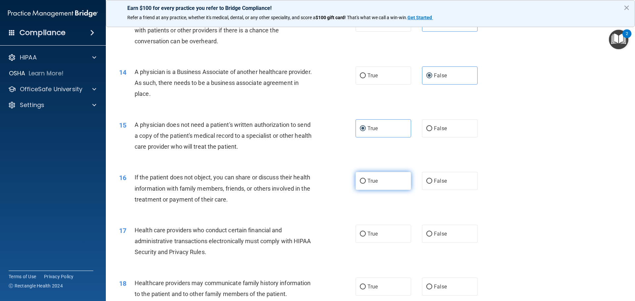
click at [360, 182] on input "True" at bounding box center [363, 181] width 6 height 5
radio input "true"
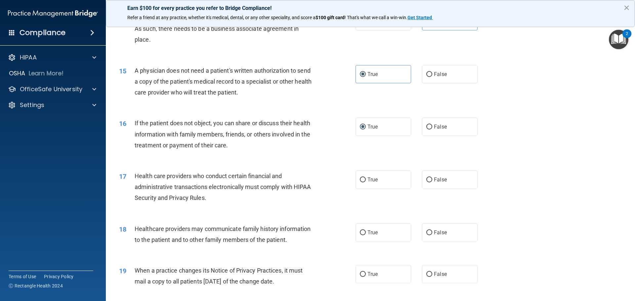
scroll to position [694, 0]
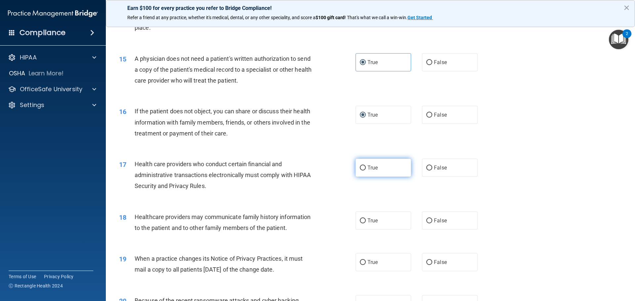
click at [370, 173] on label "True" at bounding box center [384, 168] width 56 height 18
click at [366, 171] on input "True" at bounding box center [363, 168] width 6 height 5
radio input "true"
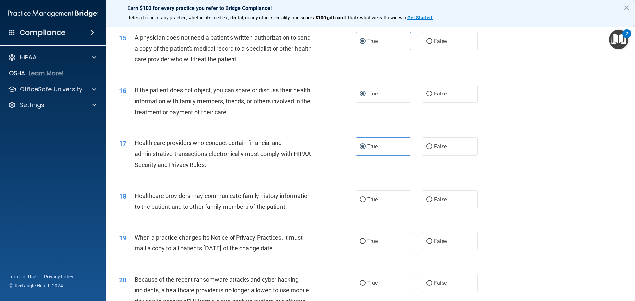
scroll to position [728, 0]
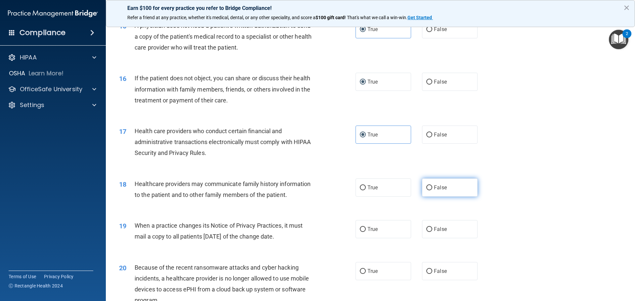
click at [428, 190] on input "False" at bounding box center [429, 188] width 6 height 5
radio input "true"
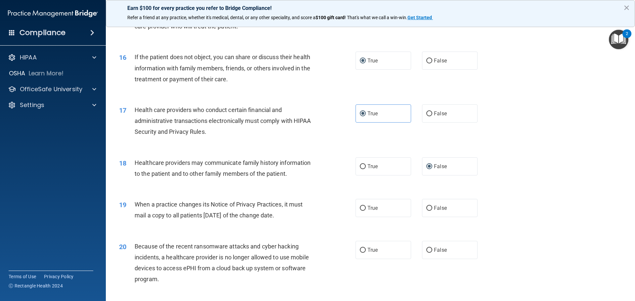
scroll to position [761, 0]
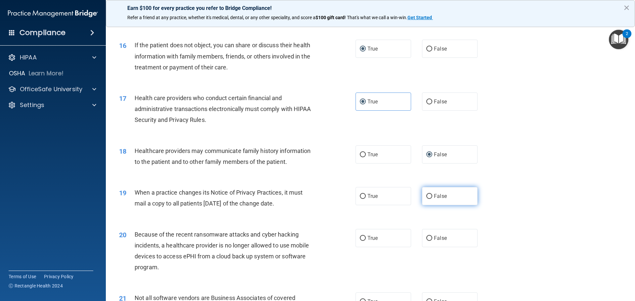
click at [430, 197] on label "False" at bounding box center [450, 196] width 56 height 18
click at [430, 197] on input "False" at bounding box center [429, 196] width 6 height 5
radio input "true"
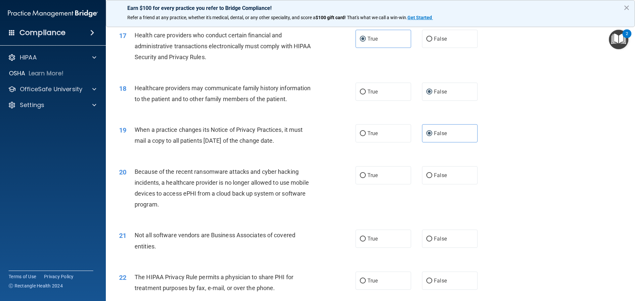
scroll to position [827, 0]
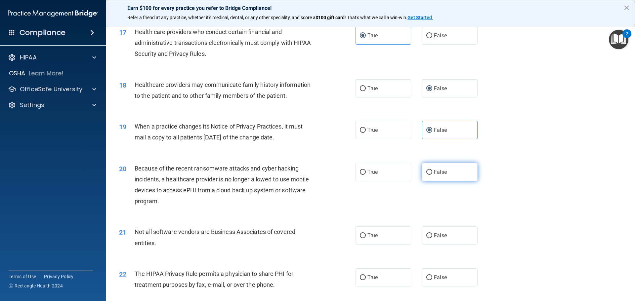
click at [443, 175] on span "False" at bounding box center [440, 172] width 13 height 6
click at [432, 175] on input "False" at bounding box center [429, 172] width 6 height 5
radio input "true"
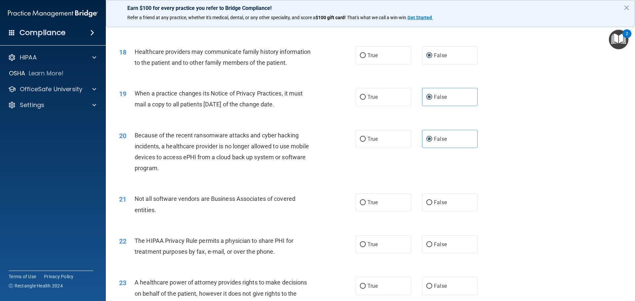
scroll to position [893, 0]
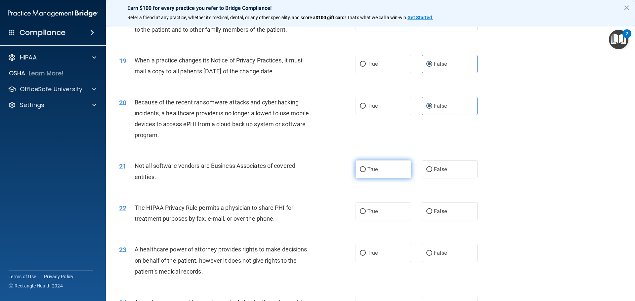
click at [378, 177] on label "True" at bounding box center [384, 169] width 56 height 18
click at [366, 172] on input "True" at bounding box center [363, 169] width 6 height 5
radio input "true"
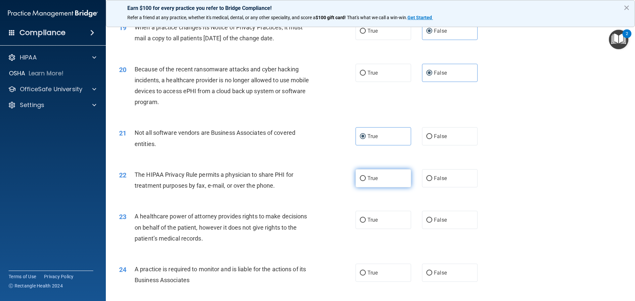
click at [368, 179] on span "True" at bounding box center [372, 178] width 10 height 6
click at [366, 179] on input "True" at bounding box center [363, 178] width 6 height 5
radio input "true"
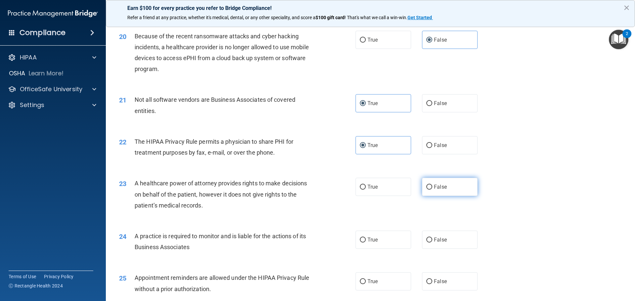
click at [439, 182] on label "False" at bounding box center [450, 187] width 56 height 18
click at [432, 185] on input "False" at bounding box center [429, 187] width 6 height 5
radio input "true"
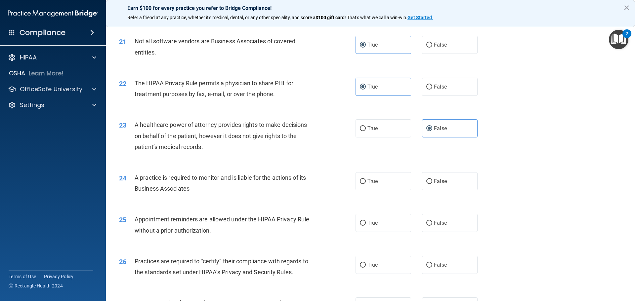
scroll to position [1025, 0]
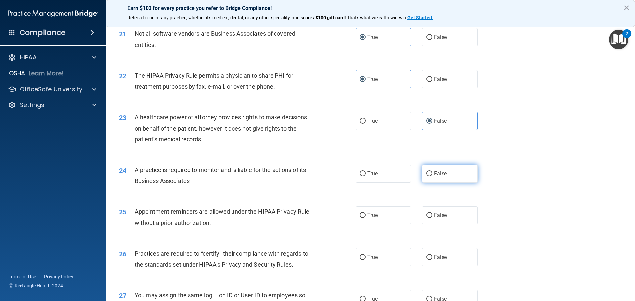
click at [439, 175] on span "False" at bounding box center [440, 174] width 13 height 6
click at [432, 175] on input "False" at bounding box center [429, 174] width 6 height 5
radio input "true"
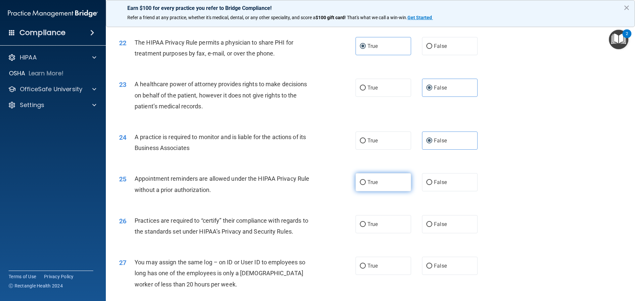
click at [370, 181] on span "True" at bounding box center [372, 182] width 10 height 6
click at [366, 181] on input "True" at bounding box center [363, 182] width 6 height 5
radio input "true"
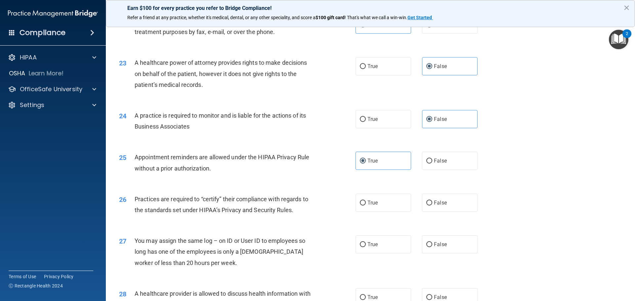
scroll to position [1091, 0]
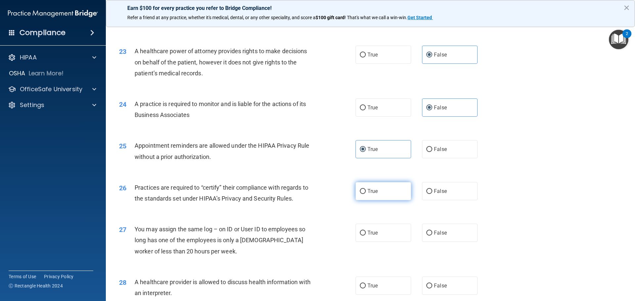
click at [369, 192] on span "True" at bounding box center [372, 191] width 10 height 6
click at [366, 192] on input "True" at bounding box center [363, 191] width 6 height 5
radio input "true"
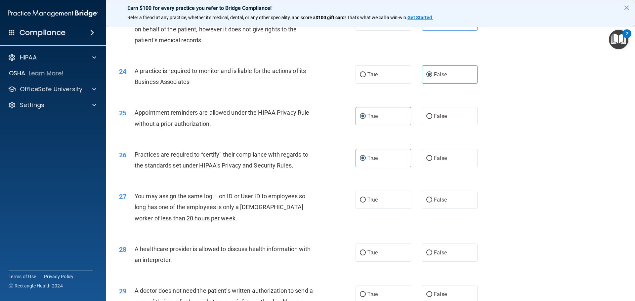
click at [418, 200] on div "True False" at bounding box center [422, 200] width 133 height 18
click at [428, 200] on input "False" at bounding box center [429, 200] width 6 height 5
radio input "true"
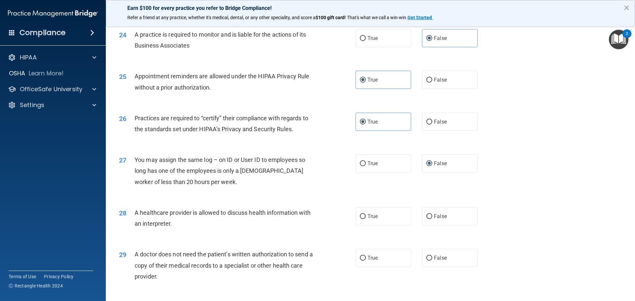
scroll to position [1191, 0]
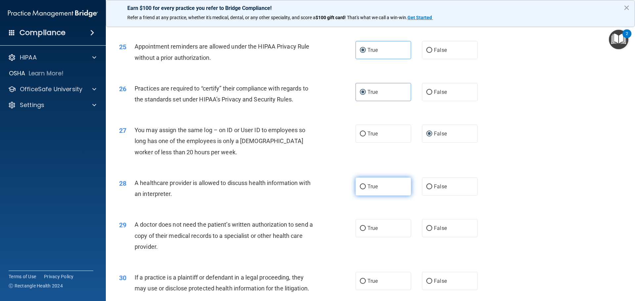
click at [378, 183] on label "True" at bounding box center [384, 187] width 56 height 18
click at [366, 185] on input "True" at bounding box center [363, 187] width 6 height 5
radio input "true"
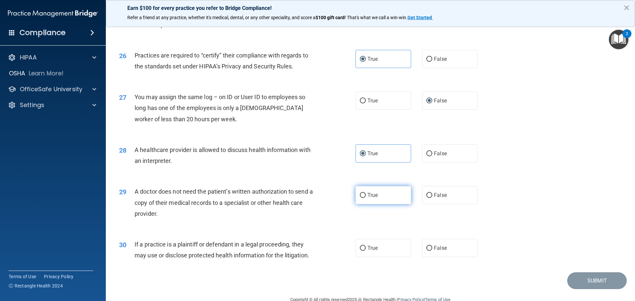
click at [372, 193] on span "True" at bounding box center [372, 195] width 10 height 6
click at [366, 193] on input "True" at bounding box center [363, 195] width 6 height 5
radio input "true"
click at [368, 247] on span "True" at bounding box center [372, 248] width 10 height 6
click at [366, 247] on input "True" at bounding box center [363, 248] width 6 height 5
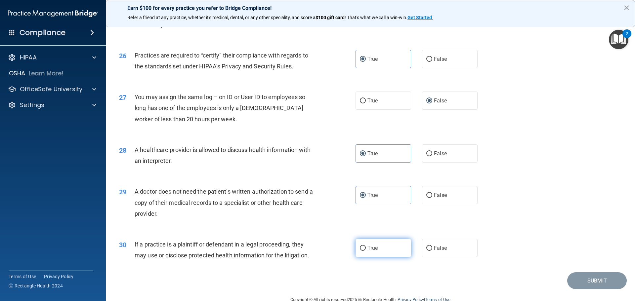
radio input "true"
click at [590, 280] on button "Submit" at bounding box center [597, 281] width 60 height 17
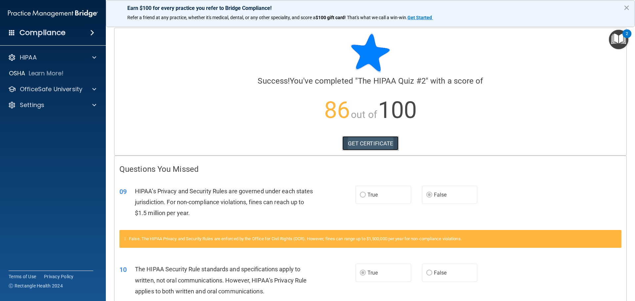
click at [357, 140] on link "GET CERTIFICATE" at bounding box center [370, 143] width 57 height 15
click at [52, 88] on p "OfficeSafe University" at bounding box center [51, 89] width 63 height 8
click at [52, 106] on p "HIPAA Training" at bounding box center [31, 105] width 55 height 7
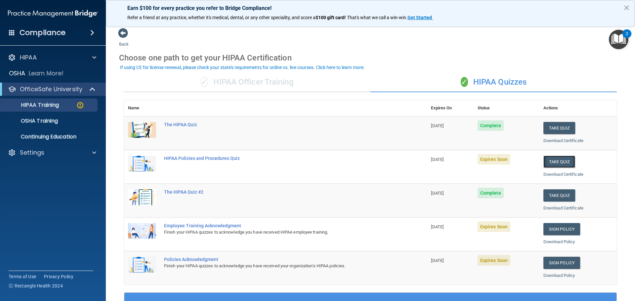
click at [550, 161] on button "Take Quiz" at bounding box center [559, 162] width 32 height 12
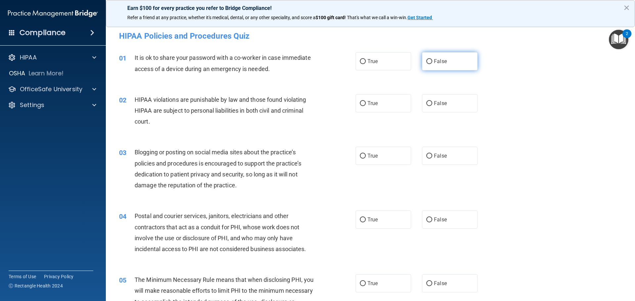
click at [442, 65] on label "False" at bounding box center [450, 61] width 56 height 18
click at [432, 64] on input "False" at bounding box center [429, 61] width 6 height 5
radio input "true"
click at [379, 100] on label "True" at bounding box center [384, 103] width 56 height 18
click at [366, 101] on input "True" at bounding box center [363, 103] width 6 height 5
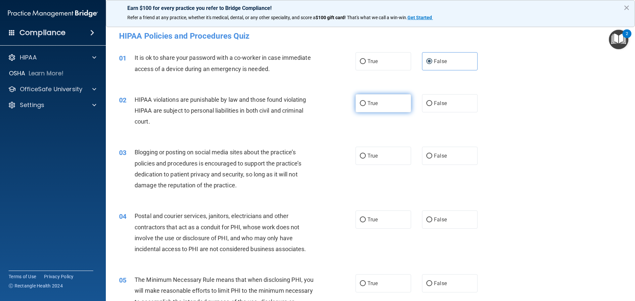
radio input "true"
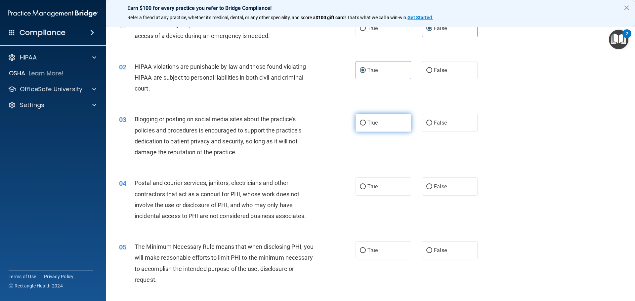
click at [361, 123] on input "True" at bounding box center [363, 123] width 6 height 5
radio input "true"
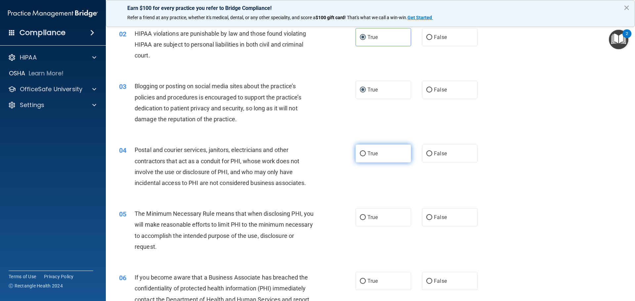
click at [361, 152] on input "True" at bounding box center [363, 153] width 6 height 5
radio input "true"
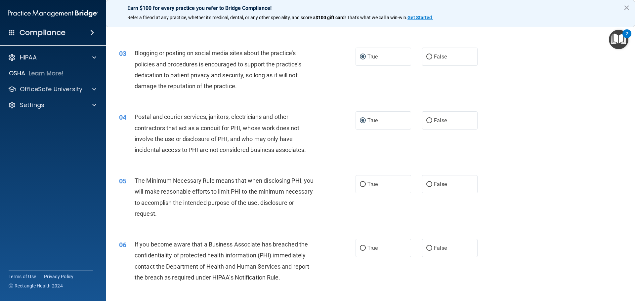
scroll to position [132, 0]
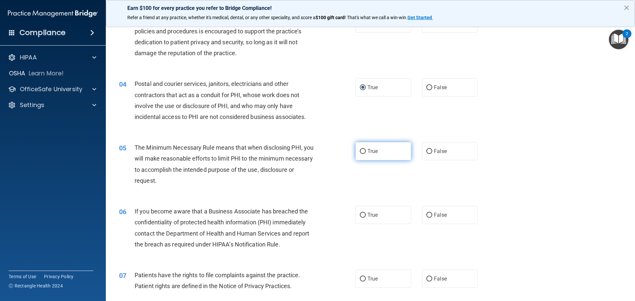
click at [372, 153] on span "True" at bounding box center [372, 151] width 10 height 6
click at [366, 153] on input "True" at bounding box center [363, 151] width 6 height 5
radio input "true"
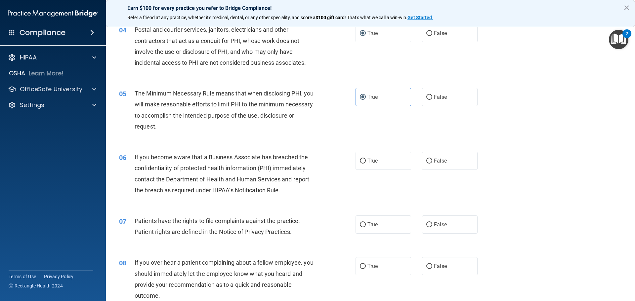
scroll to position [198, 0]
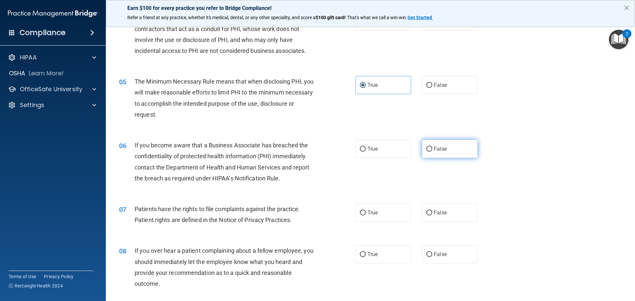
click at [438, 152] on label "False" at bounding box center [450, 149] width 56 height 18
click at [432, 152] on input "False" at bounding box center [429, 149] width 6 height 5
radio input "true"
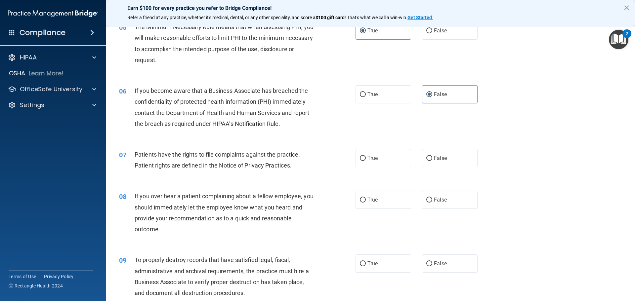
scroll to position [265, 0]
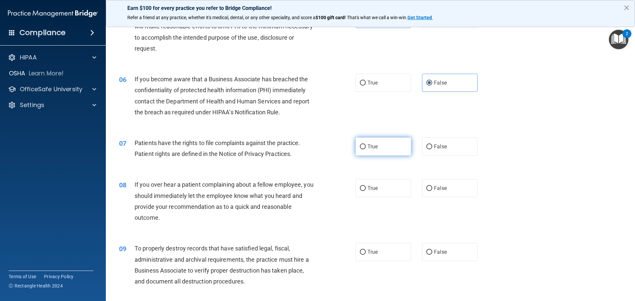
click at [368, 147] on span "True" at bounding box center [372, 147] width 10 height 6
click at [366, 147] on input "True" at bounding box center [363, 147] width 6 height 5
radio input "true"
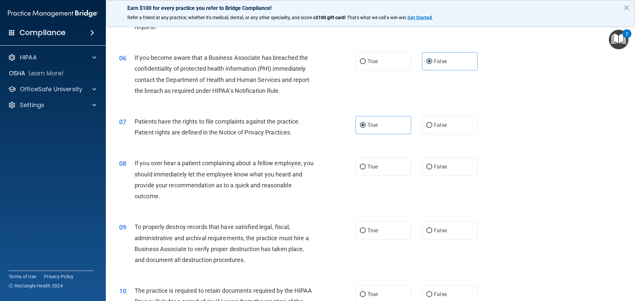
scroll to position [298, 0]
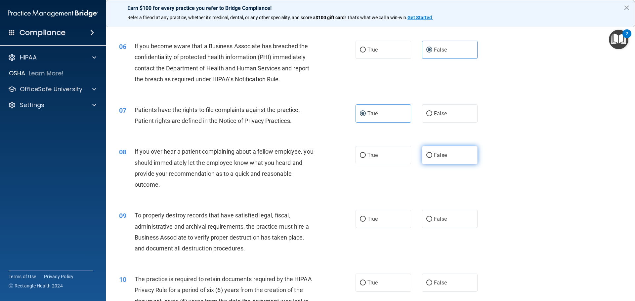
click at [436, 153] on span "False" at bounding box center [440, 155] width 13 height 6
click at [432, 153] on input "False" at bounding box center [429, 155] width 6 height 5
radio input "true"
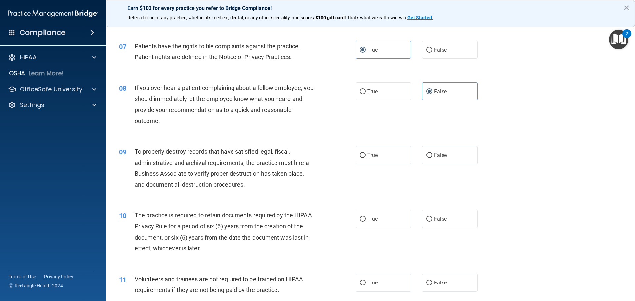
scroll to position [364, 0]
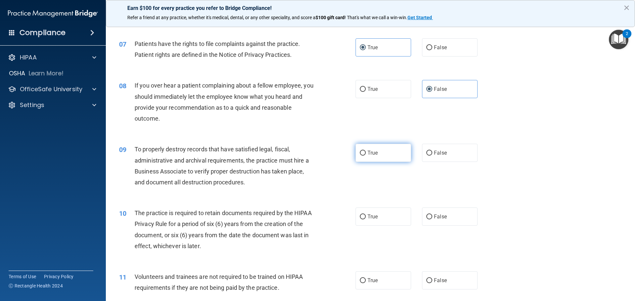
click at [369, 153] on span "True" at bounding box center [372, 153] width 10 height 6
click at [366, 153] on input "True" at bounding box center [363, 153] width 6 height 5
radio input "true"
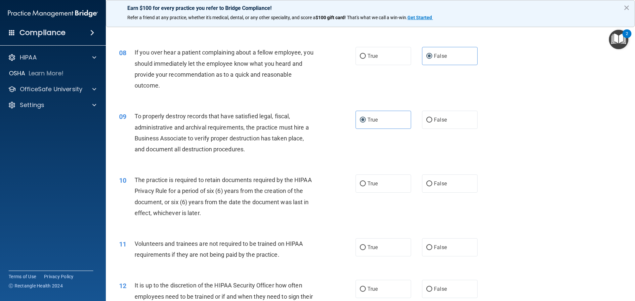
scroll to position [430, 0]
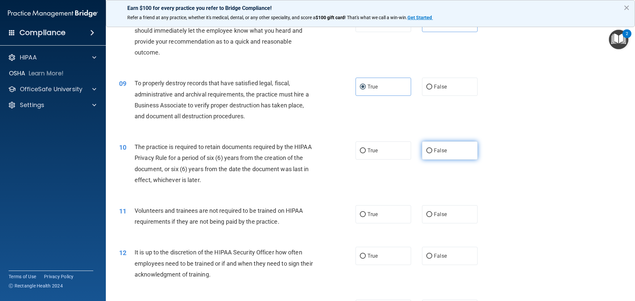
click at [449, 151] on label "False" at bounding box center [450, 151] width 56 height 18
click at [432, 151] on input "False" at bounding box center [429, 150] width 6 height 5
radio input "true"
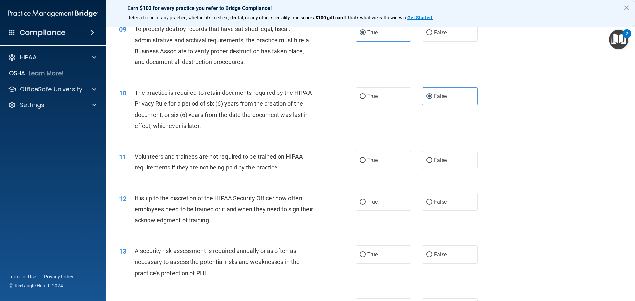
scroll to position [496, 0]
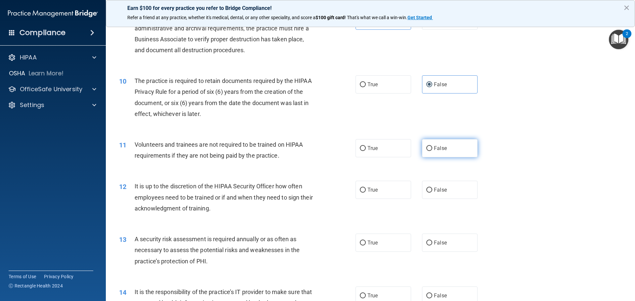
click at [447, 148] on label "False" at bounding box center [450, 148] width 56 height 18
click at [432, 148] on input "False" at bounding box center [429, 148] width 6 height 5
radio input "true"
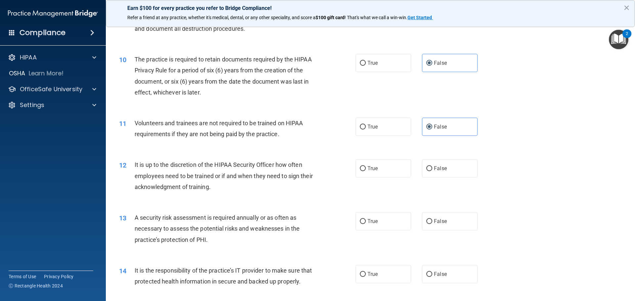
scroll to position [529, 0]
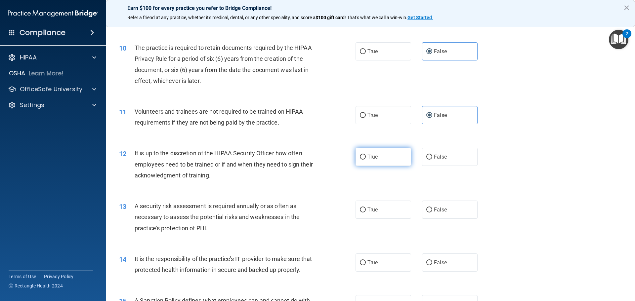
click at [381, 152] on label "True" at bounding box center [384, 157] width 56 height 18
click at [366, 155] on input "True" at bounding box center [363, 157] width 6 height 5
radio input "true"
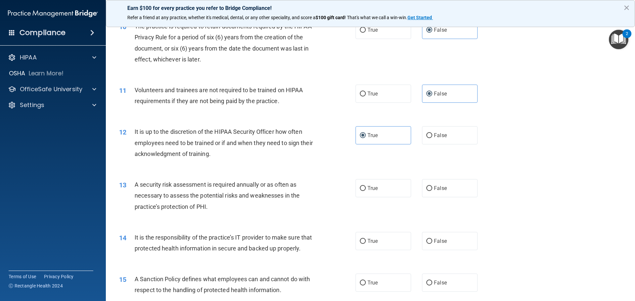
scroll to position [562, 0]
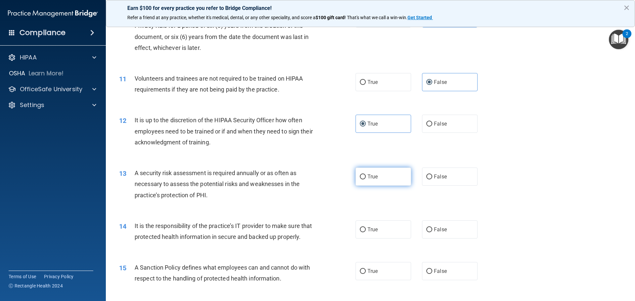
click at [385, 171] on label "True" at bounding box center [384, 177] width 56 height 18
click at [366, 175] on input "True" at bounding box center [363, 177] width 6 height 5
radio input "true"
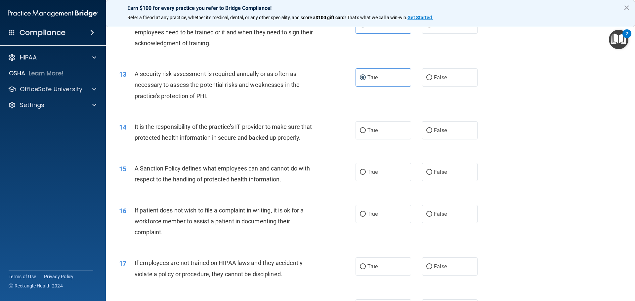
scroll to position [694, 0]
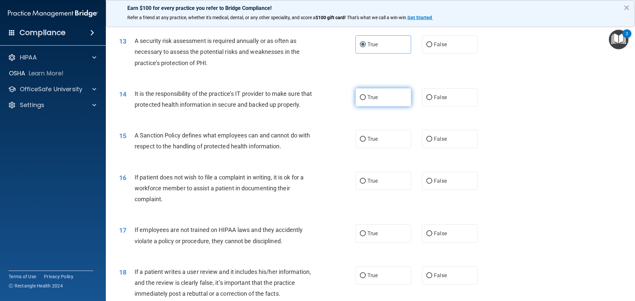
click at [393, 95] on label "True" at bounding box center [384, 97] width 56 height 18
click at [366, 95] on input "True" at bounding box center [363, 97] width 6 height 5
radio input "true"
click at [455, 148] on label "False" at bounding box center [450, 139] width 56 height 18
click at [432, 142] on input "False" at bounding box center [429, 139] width 6 height 5
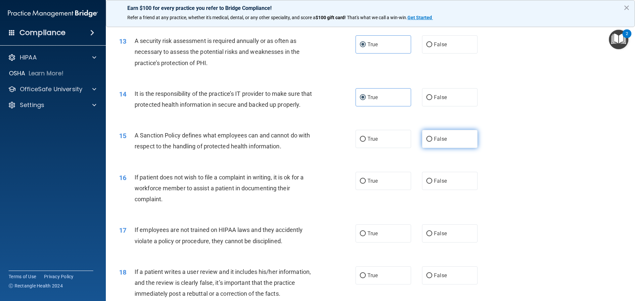
radio input "true"
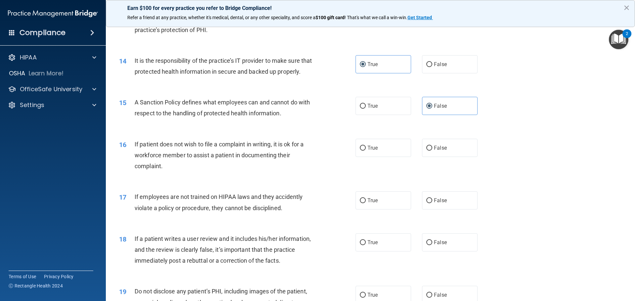
scroll to position [761, 0]
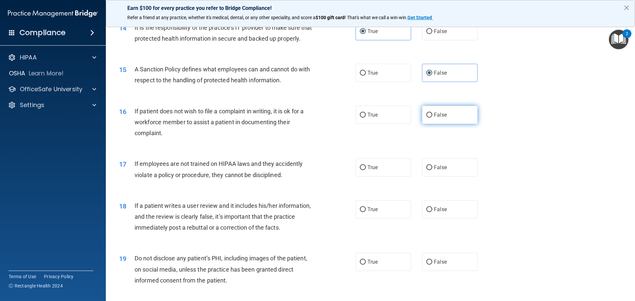
click at [437, 124] on label "False" at bounding box center [450, 115] width 56 height 18
click at [432, 118] on input "False" at bounding box center [429, 115] width 6 height 5
radio input "true"
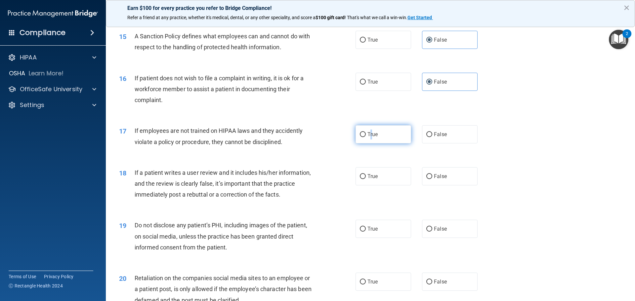
click at [369, 144] on label "True" at bounding box center [384, 134] width 56 height 18
click at [367, 138] on span "True" at bounding box center [372, 134] width 10 height 6
click at [365, 137] on input "True" at bounding box center [363, 134] width 6 height 5
radio input "true"
click at [451, 184] on label "False" at bounding box center [450, 176] width 56 height 18
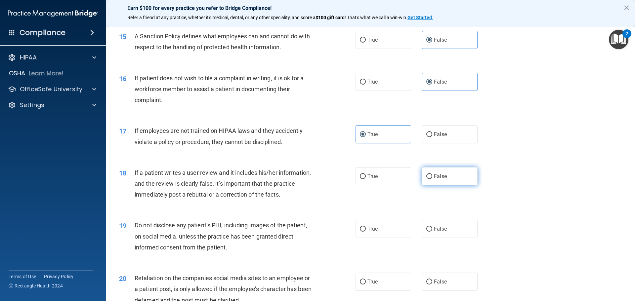
click at [432, 179] on input "False" at bounding box center [429, 176] width 6 height 5
radio input "true"
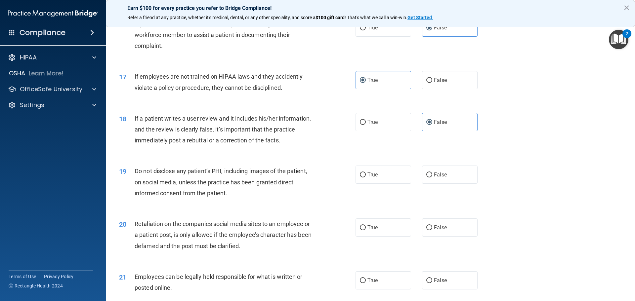
scroll to position [860, 0]
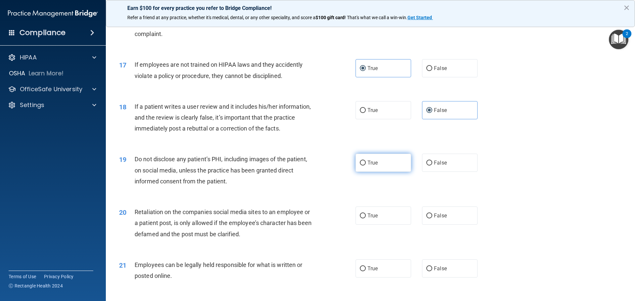
click at [369, 172] on label "True" at bounding box center [384, 163] width 56 height 18
click at [366, 166] on input "True" at bounding box center [363, 163] width 6 height 5
radio input "true"
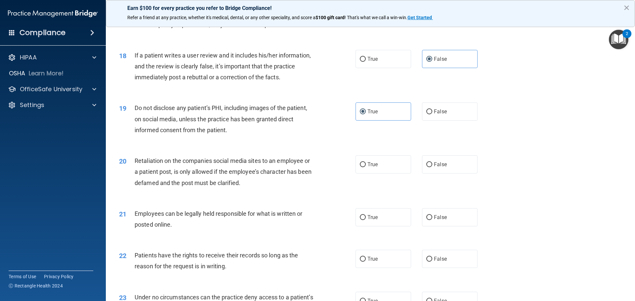
scroll to position [926, 0]
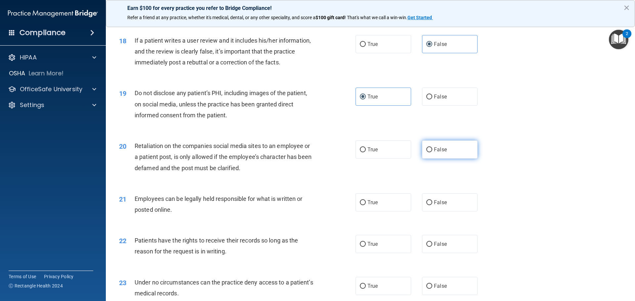
click at [422, 159] on label "False" at bounding box center [450, 150] width 56 height 18
click at [426, 152] on input "False" at bounding box center [429, 149] width 6 height 5
radio input "true"
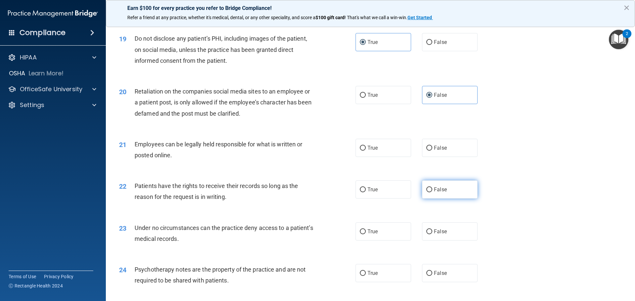
scroll to position [992, 0]
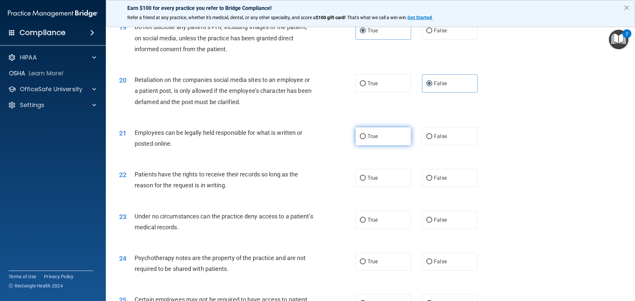
click at [385, 146] on label "True" at bounding box center [384, 136] width 56 height 18
click at [366, 139] on input "True" at bounding box center [363, 136] width 6 height 5
radio input "true"
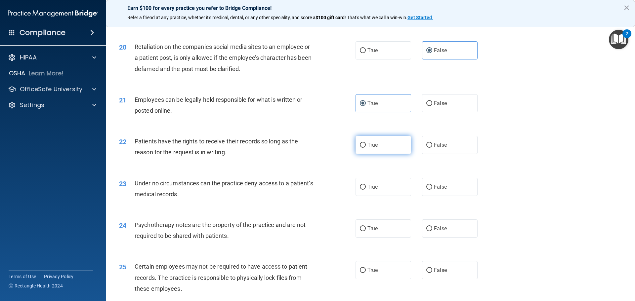
click at [383, 153] on label "True" at bounding box center [384, 145] width 56 height 18
click at [366, 148] on input "True" at bounding box center [363, 145] width 6 height 5
radio input "true"
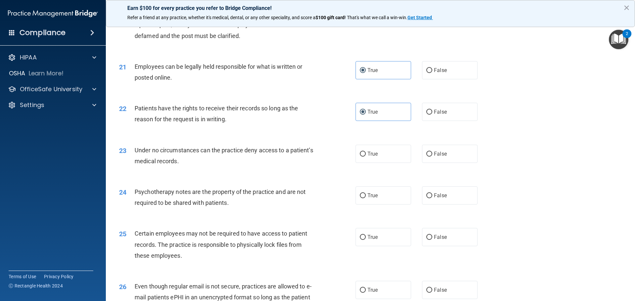
scroll to position [1091, 0]
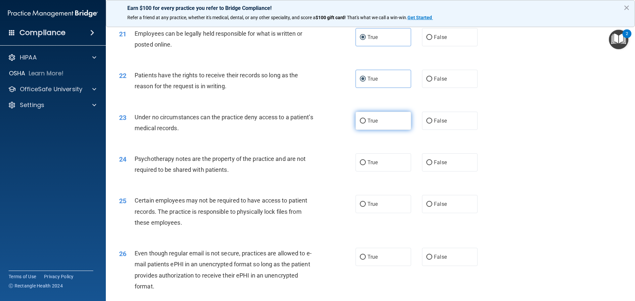
click at [374, 130] on label "True" at bounding box center [384, 121] width 56 height 18
click at [366, 124] on input "True" at bounding box center [363, 121] width 6 height 5
radio input "true"
click at [430, 172] on label "False" at bounding box center [450, 162] width 56 height 18
click at [430, 165] on input "False" at bounding box center [429, 162] width 6 height 5
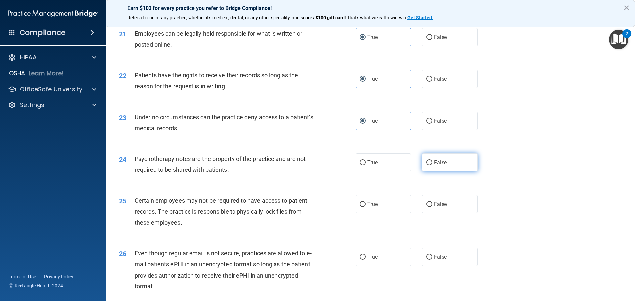
radio input "true"
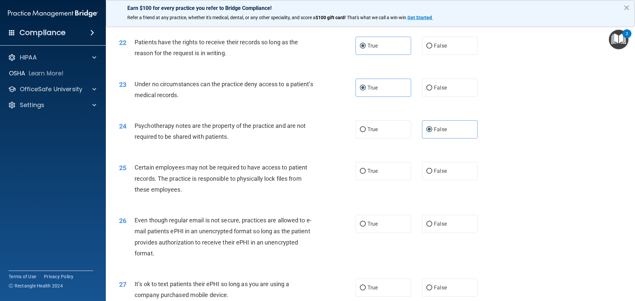
scroll to position [1157, 0]
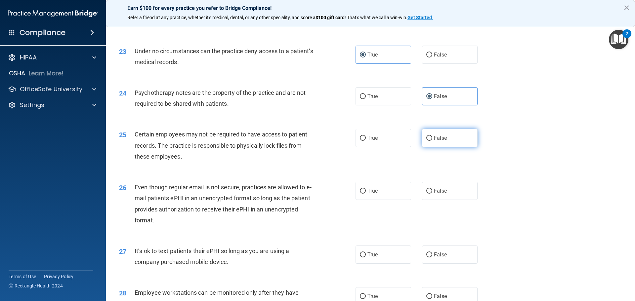
click at [443, 147] on label "False" at bounding box center [450, 138] width 56 height 18
click at [432, 141] on input "False" at bounding box center [429, 138] width 6 height 5
radio input "true"
click at [369, 200] on label "True" at bounding box center [384, 191] width 56 height 18
click at [366, 194] on input "True" at bounding box center [363, 191] width 6 height 5
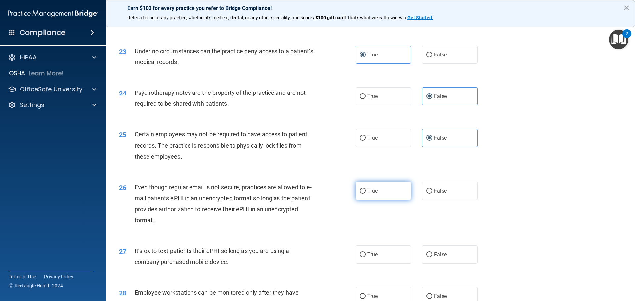
radio input "true"
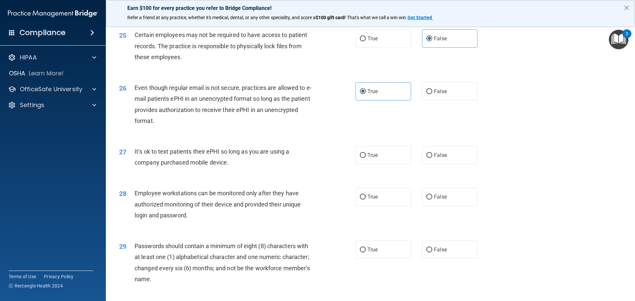
scroll to position [1290, 0]
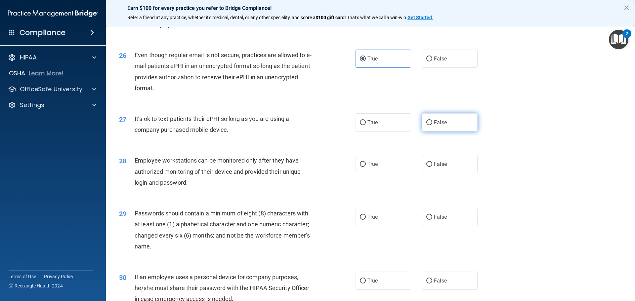
click at [441, 126] on span "False" at bounding box center [440, 122] width 13 height 6
click at [432, 125] on input "False" at bounding box center [429, 122] width 6 height 5
radio input "true"
click at [451, 173] on label "False" at bounding box center [450, 164] width 56 height 18
click at [432, 167] on input "False" at bounding box center [429, 164] width 6 height 5
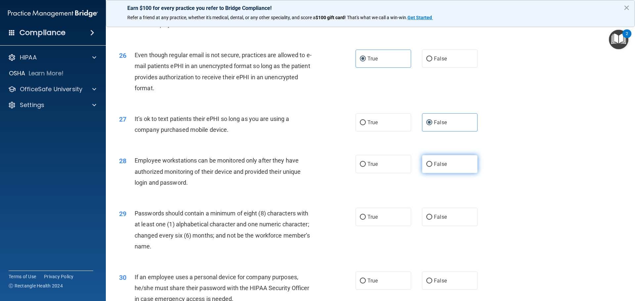
radio input "true"
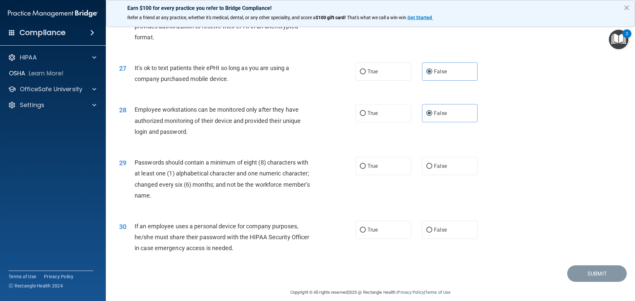
scroll to position [1356, 0]
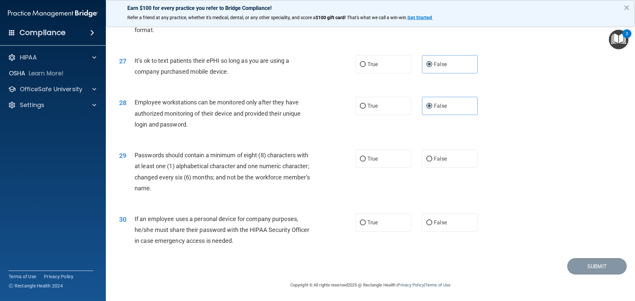
click at [418, 162] on div "True False" at bounding box center [422, 159] width 133 height 18
click at [434, 162] on span "False" at bounding box center [440, 159] width 13 height 6
click at [432, 162] on input "False" at bounding box center [429, 159] width 6 height 5
radio input "true"
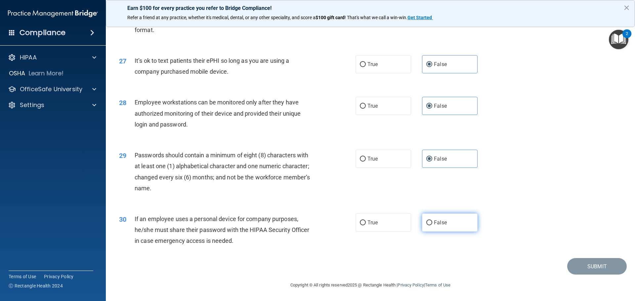
click at [449, 227] on label "False" at bounding box center [450, 223] width 56 height 18
click at [432, 226] on input "False" at bounding box center [429, 223] width 6 height 5
radio input "true"
click at [572, 268] on button "Submit" at bounding box center [597, 266] width 60 height 17
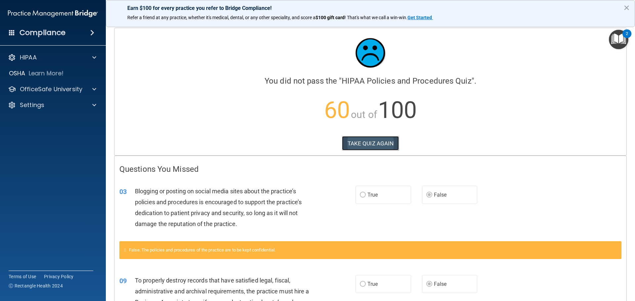
click at [369, 149] on button "TAKE QUIZ AGAIN" at bounding box center [370, 143] width 57 height 15
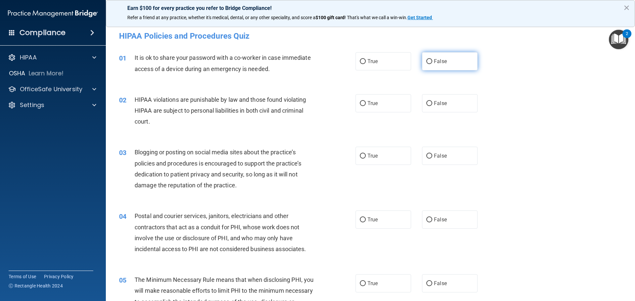
click at [440, 63] on span "False" at bounding box center [440, 61] width 13 height 6
click at [432, 63] on input "False" at bounding box center [429, 61] width 6 height 5
radio input "true"
click at [379, 99] on label "True" at bounding box center [384, 103] width 56 height 18
click at [366, 101] on input "True" at bounding box center [363, 103] width 6 height 5
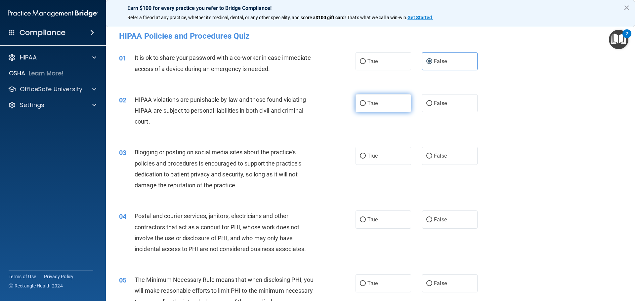
radio input "true"
click at [430, 153] on label "False" at bounding box center [450, 156] width 56 height 18
click at [430, 154] on input "False" at bounding box center [429, 156] width 6 height 5
radio input "true"
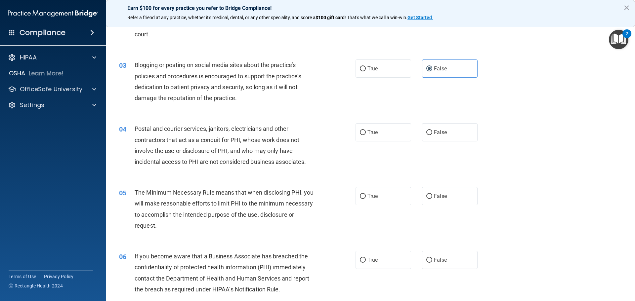
scroll to position [99, 0]
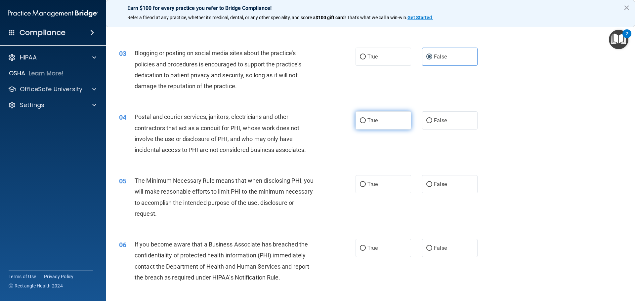
click at [395, 120] on label "True" at bounding box center [384, 120] width 56 height 18
click at [366, 120] on input "True" at bounding box center [363, 120] width 6 height 5
radio input "true"
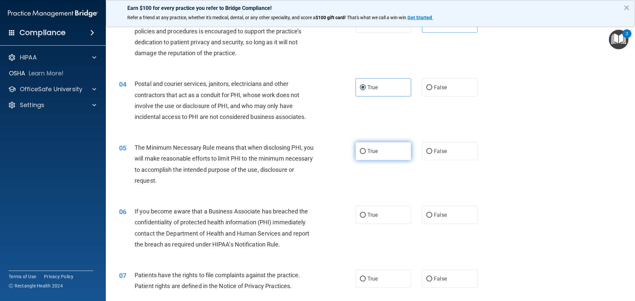
click at [381, 156] on label "True" at bounding box center [384, 151] width 56 height 18
click at [366, 154] on input "True" at bounding box center [363, 151] width 6 height 5
radio input "true"
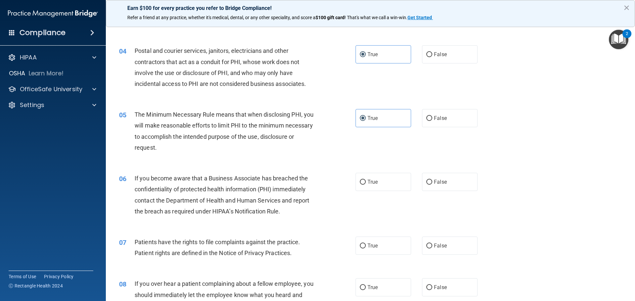
scroll to position [198, 0]
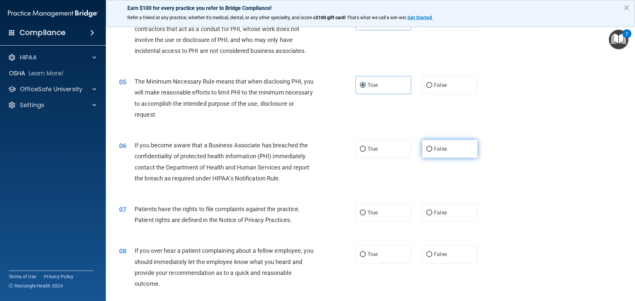
click at [448, 147] on label "False" at bounding box center [450, 149] width 56 height 18
click at [432, 147] on input "False" at bounding box center [429, 149] width 6 height 5
radio input "true"
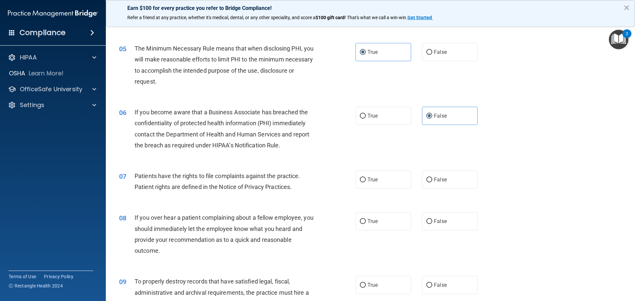
scroll to position [265, 0]
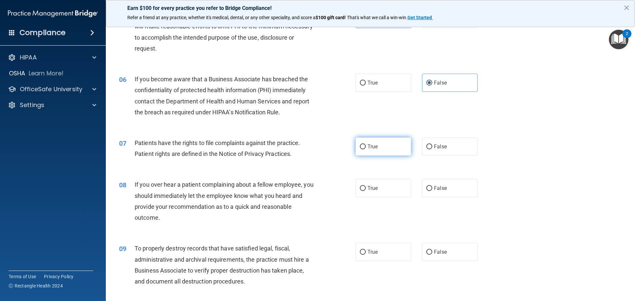
click at [375, 145] on span "True" at bounding box center [372, 147] width 10 height 6
click at [366, 145] on input "True" at bounding box center [363, 147] width 6 height 5
radio input "true"
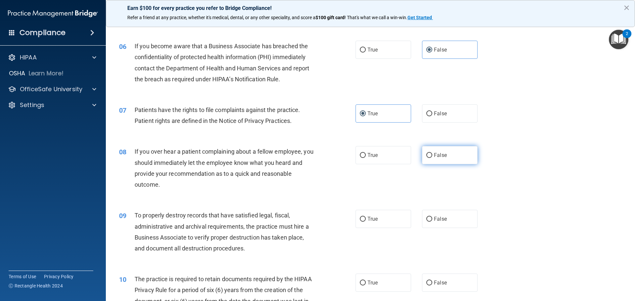
click at [441, 151] on label "False" at bounding box center [450, 155] width 56 height 18
click at [432, 153] on input "False" at bounding box center [429, 155] width 6 height 5
radio input "true"
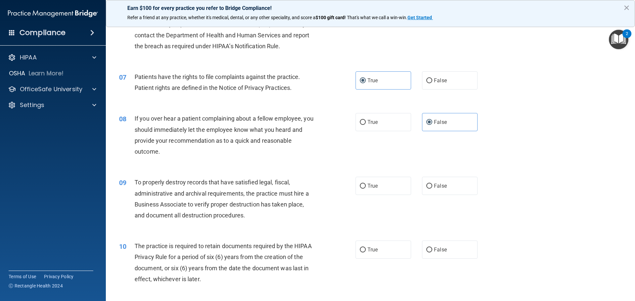
scroll to position [364, 0]
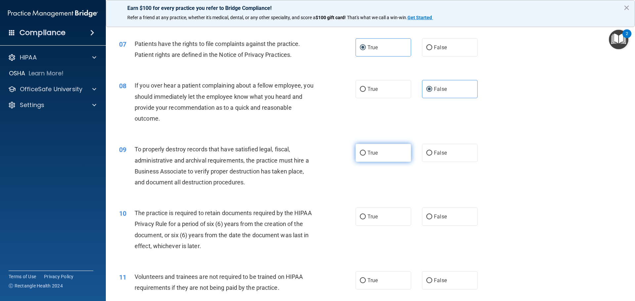
click at [398, 156] on label "True" at bounding box center [384, 153] width 56 height 18
click at [366, 156] on input "True" at bounding box center [363, 153] width 6 height 5
radio input "true"
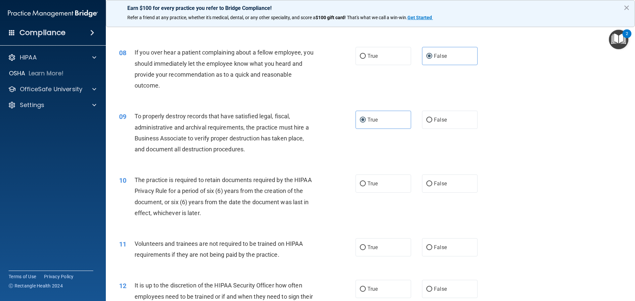
scroll to position [430, 0]
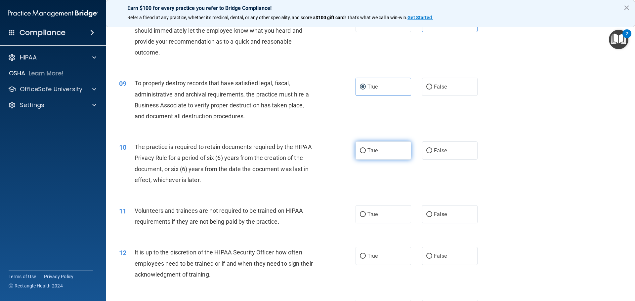
click at [379, 153] on label "True" at bounding box center [384, 151] width 56 height 18
click at [366, 153] on input "True" at bounding box center [363, 150] width 6 height 5
radio input "true"
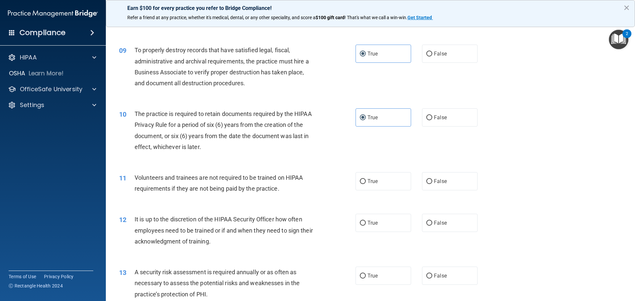
scroll to position [496, 0]
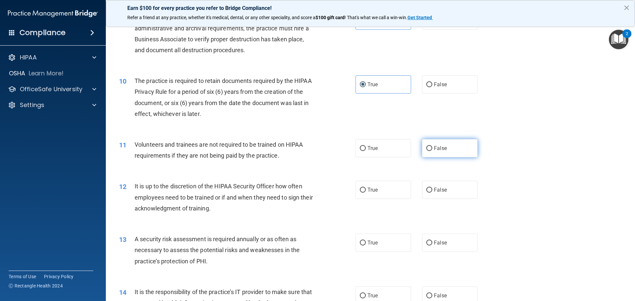
click at [434, 149] on span "False" at bounding box center [440, 148] width 13 height 6
click at [432, 149] on input "False" at bounding box center [429, 148] width 6 height 5
radio input "true"
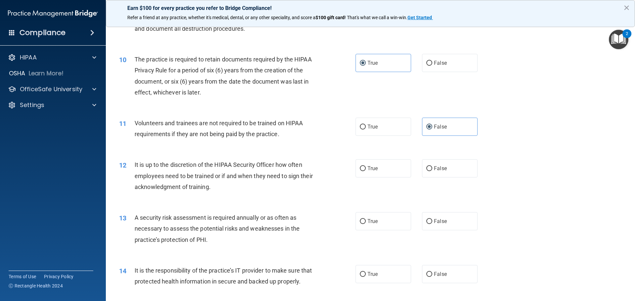
scroll to position [529, 0]
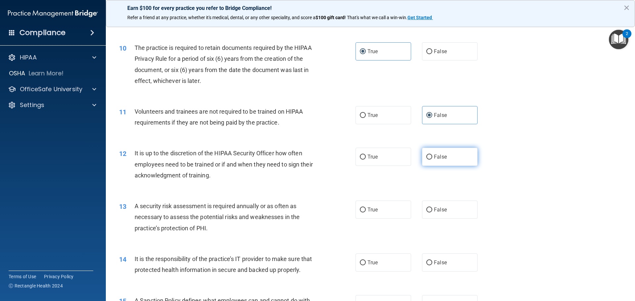
click at [443, 151] on label "False" at bounding box center [450, 157] width 56 height 18
click at [432, 155] on input "False" at bounding box center [429, 157] width 6 height 5
radio input "true"
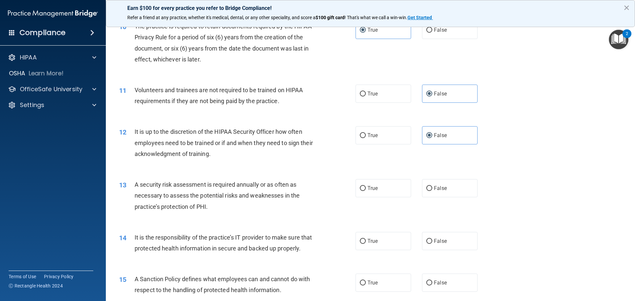
scroll to position [562, 0]
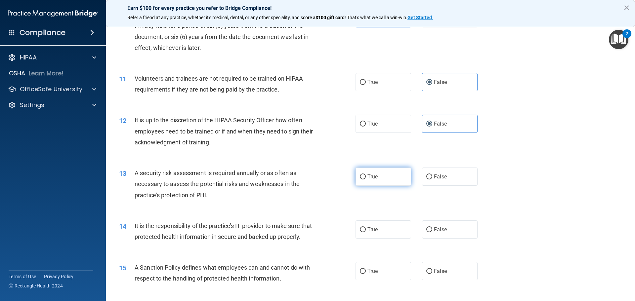
click at [356, 178] on label "True" at bounding box center [384, 177] width 56 height 18
click at [360, 178] on input "True" at bounding box center [363, 177] width 6 height 5
radio input "true"
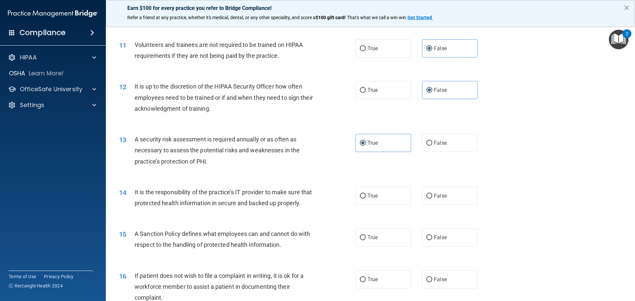
scroll to position [628, 0]
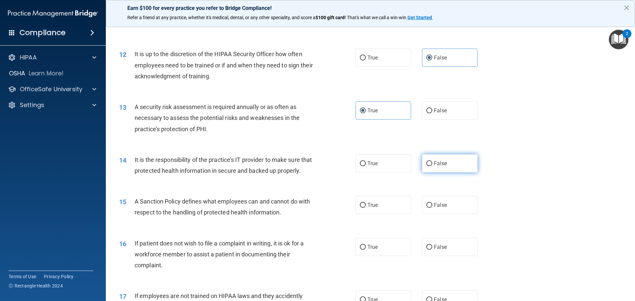
click at [435, 161] on span "False" at bounding box center [440, 163] width 13 height 6
click at [432, 161] on input "False" at bounding box center [429, 163] width 6 height 5
radio input "true"
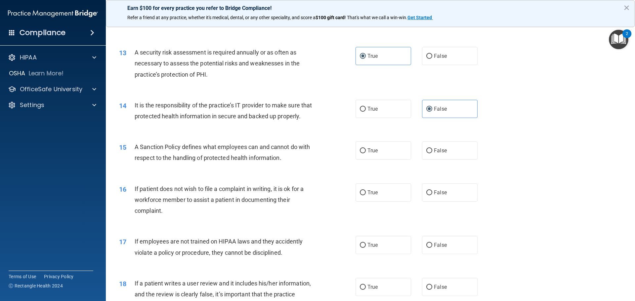
scroll to position [694, 0]
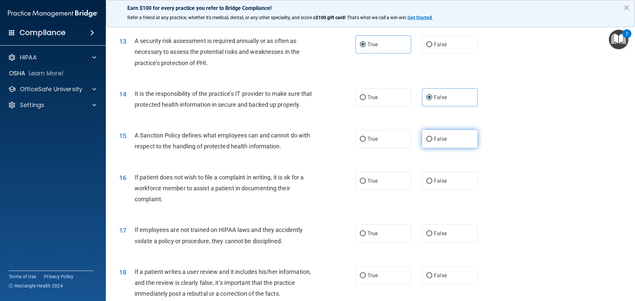
click at [426, 148] on label "False" at bounding box center [450, 139] width 56 height 18
click at [426, 142] on input "False" at bounding box center [429, 139] width 6 height 5
radio input "true"
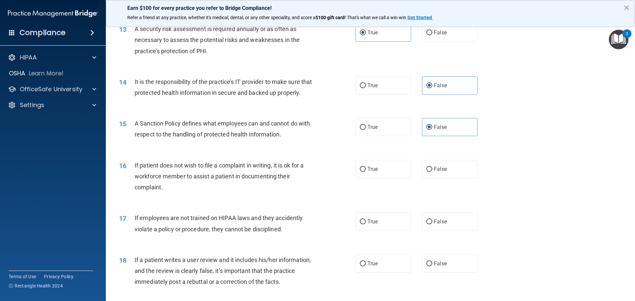
scroll to position [728, 0]
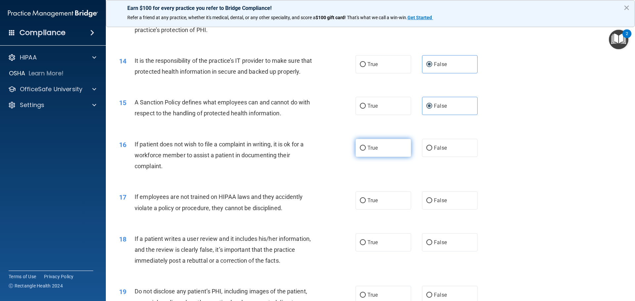
click at [360, 151] on input "True" at bounding box center [363, 148] width 6 height 5
radio input "true"
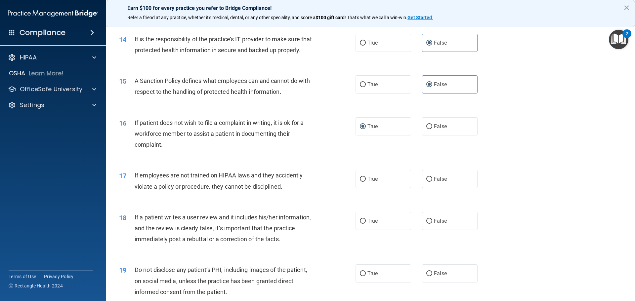
scroll to position [761, 0]
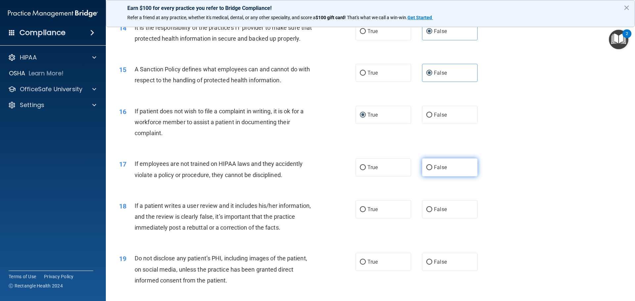
click at [422, 177] on label "False" at bounding box center [450, 167] width 56 height 18
click at [426, 170] on input "False" at bounding box center [429, 167] width 6 height 5
radio input "true"
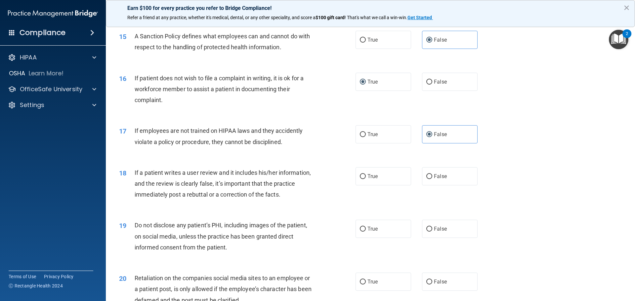
scroll to position [827, 0]
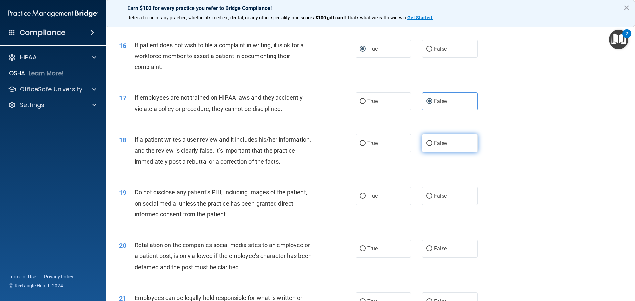
click at [434, 147] on span "False" at bounding box center [440, 143] width 13 height 6
click at [432, 146] on input "False" at bounding box center [429, 143] width 6 height 5
radio input "true"
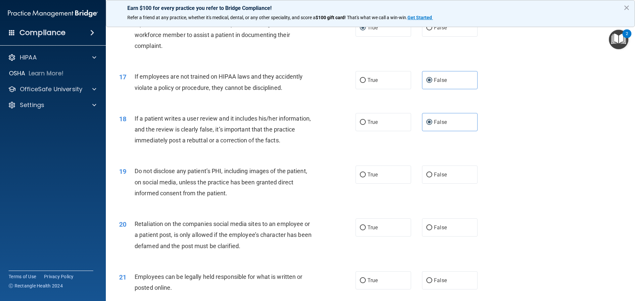
scroll to position [860, 0]
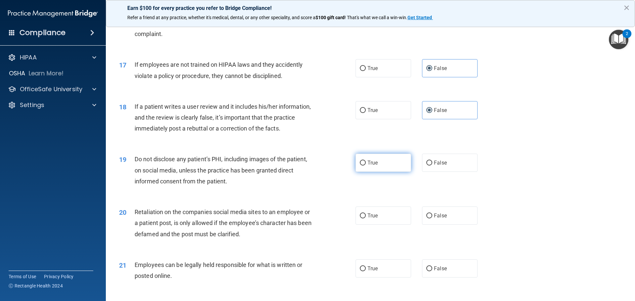
click at [367, 166] on span "True" at bounding box center [372, 163] width 10 height 6
click at [366, 166] on input "True" at bounding box center [363, 163] width 6 height 5
radio input "true"
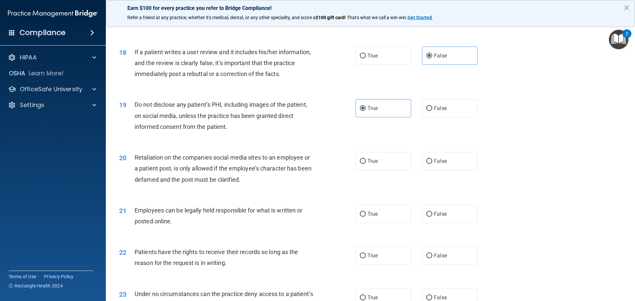
scroll to position [926, 0]
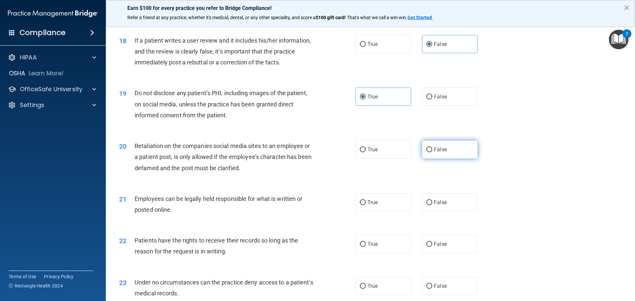
click at [449, 159] on label "False" at bounding box center [450, 150] width 56 height 18
click at [432, 152] on input "False" at bounding box center [429, 149] width 6 height 5
radio input "true"
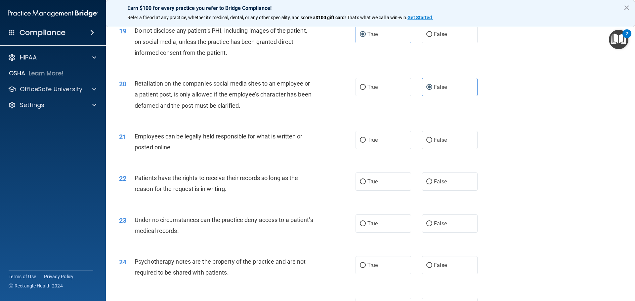
scroll to position [992, 0]
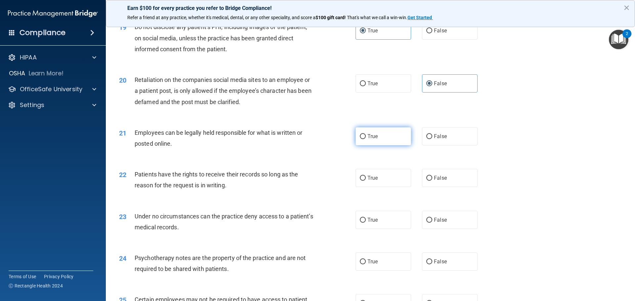
click at [378, 146] on label "True" at bounding box center [384, 136] width 56 height 18
click at [366, 139] on input "True" at bounding box center [363, 136] width 6 height 5
radio input "true"
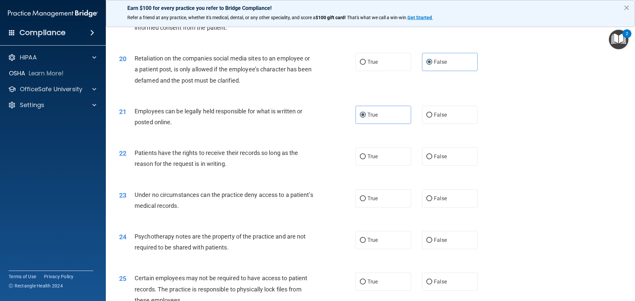
scroll to position [1025, 0]
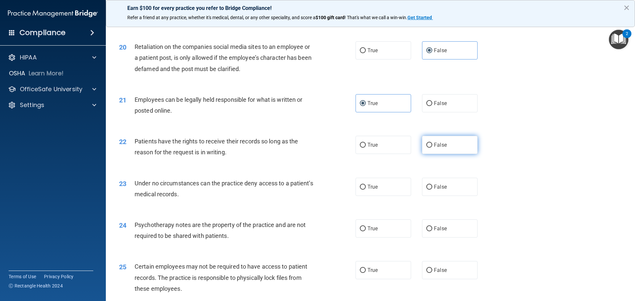
click at [453, 154] on label "False" at bounding box center [450, 145] width 56 height 18
click at [432, 148] on input "False" at bounding box center [429, 145] width 6 height 5
radio input "true"
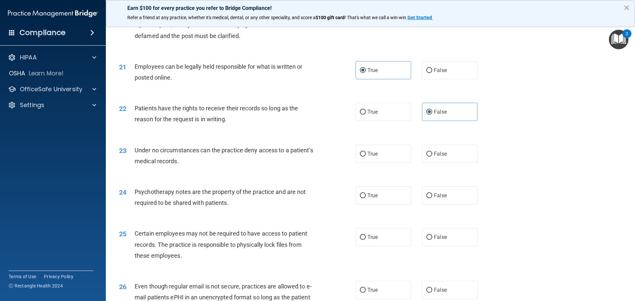
scroll to position [1091, 0]
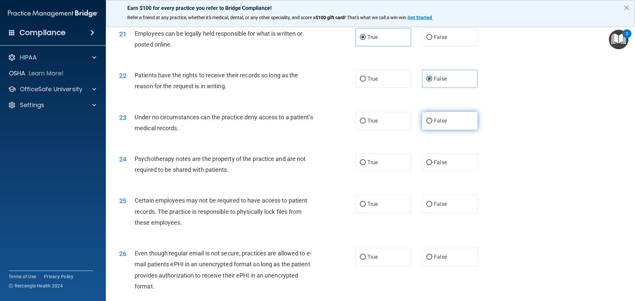
click at [445, 130] on label "False" at bounding box center [450, 121] width 56 height 18
click at [432, 124] on input "False" at bounding box center [429, 121] width 6 height 5
radio input "true"
click at [461, 172] on label "False" at bounding box center [450, 162] width 56 height 18
click at [432, 165] on input "False" at bounding box center [429, 162] width 6 height 5
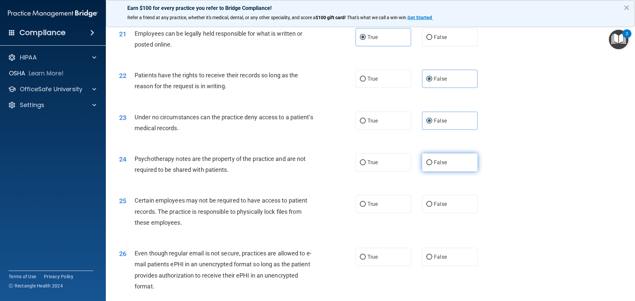
radio input "true"
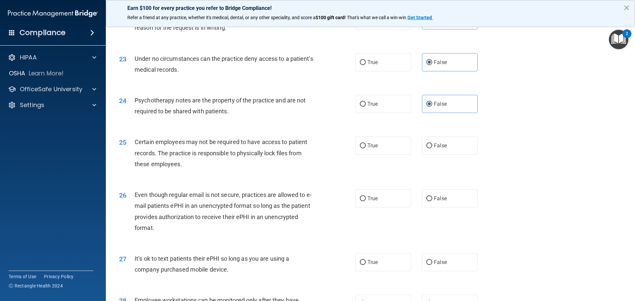
scroll to position [1157, 0]
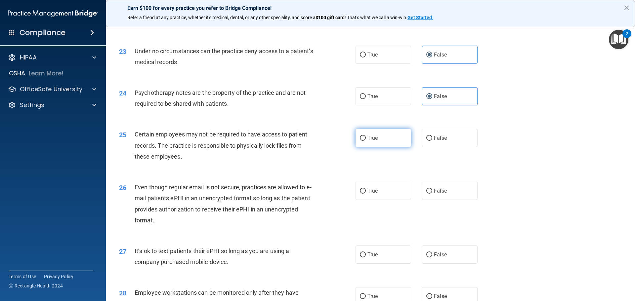
click at [356, 147] on label "True" at bounding box center [384, 138] width 56 height 18
click at [360, 141] on input "True" at bounding box center [363, 138] width 6 height 5
radio input "true"
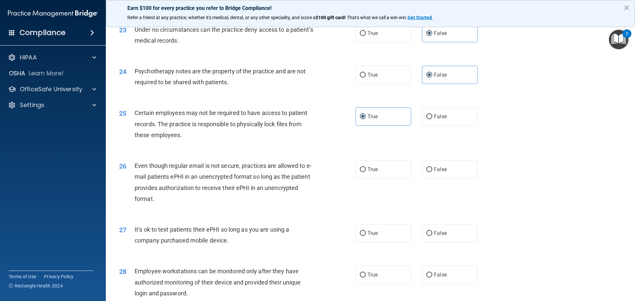
scroll to position [1191, 0]
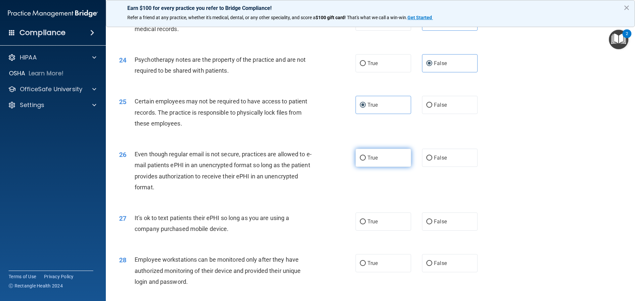
click at [361, 163] on label "True" at bounding box center [384, 158] width 56 height 18
click at [361, 161] on input "True" at bounding box center [363, 158] width 6 height 5
radio input "true"
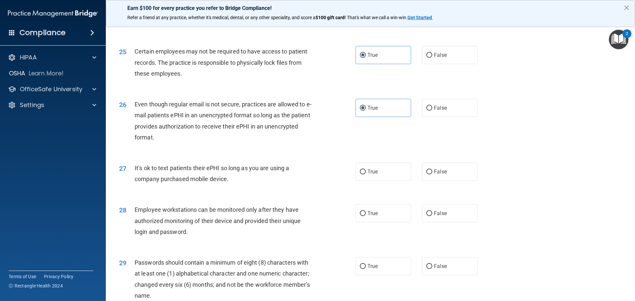
scroll to position [1257, 0]
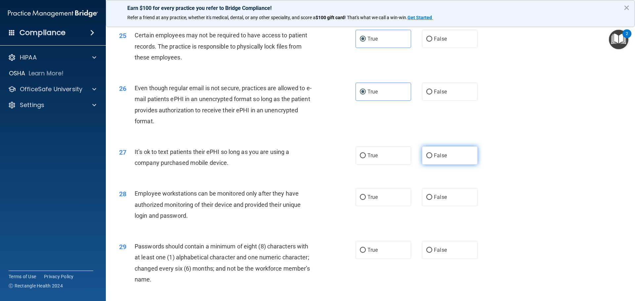
click at [454, 165] on label "False" at bounding box center [450, 156] width 56 height 18
click at [432, 158] on input "False" at bounding box center [429, 155] width 6 height 5
radio input "true"
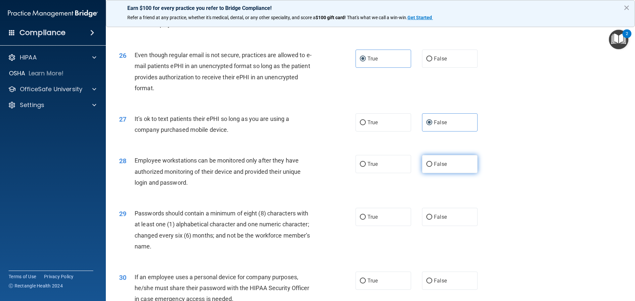
click at [450, 173] on label "False" at bounding box center [450, 164] width 56 height 18
click at [432, 167] on input "False" at bounding box center [429, 164] width 6 height 5
radio input "true"
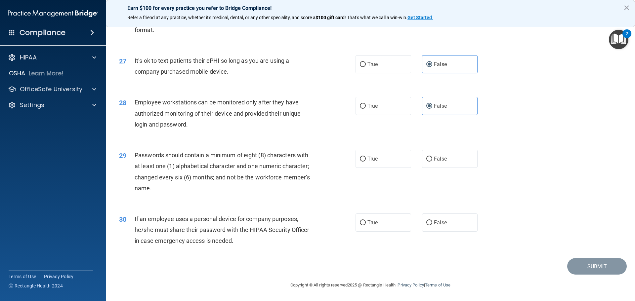
scroll to position [1359, 0]
click at [379, 161] on label "True" at bounding box center [384, 159] width 56 height 18
click at [366, 161] on input "True" at bounding box center [363, 159] width 6 height 5
radio input "true"
drag, startPoint x: 434, startPoint y: 226, endPoint x: 439, endPoint y: 226, distance: 5.0
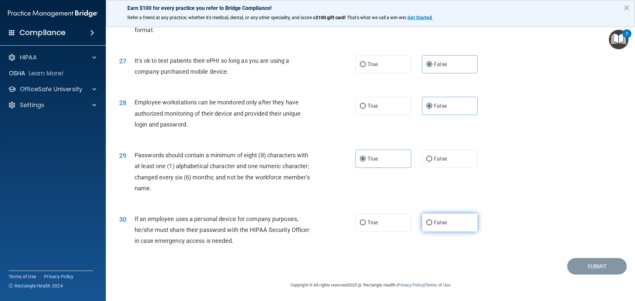
click at [434, 226] on span "False" at bounding box center [440, 223] width 13 height 6
click at [432, 226] on input "False" at bounding box center [429, 223] width 6 height 5
radio input "true"
click at [599, 268] on button "Submit" at bounding box center [597, 266] width 60 height 17
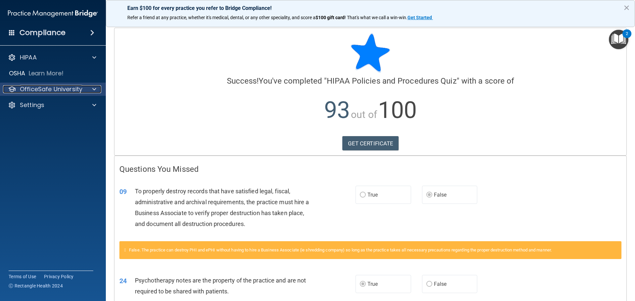
click at [85, 90] on div at bounding box center [93, 89] width 17 height 8
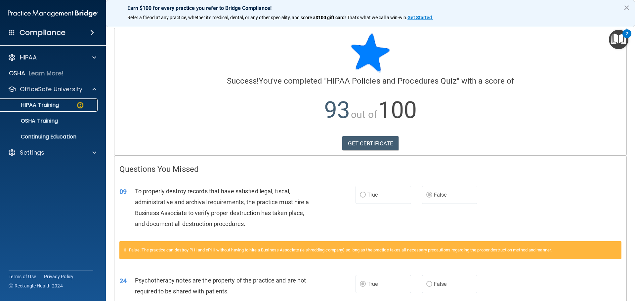
click at [72, 100] on link "HIPAA Training" at bounding box center [45, 105] width 104 height 13
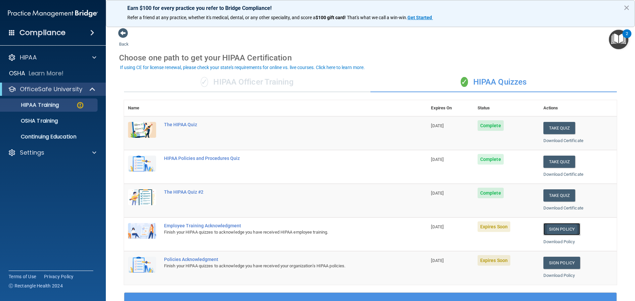
click at [567, 231] on link "Sign Policy" at bounding box center [561, 229] width 37 height 12
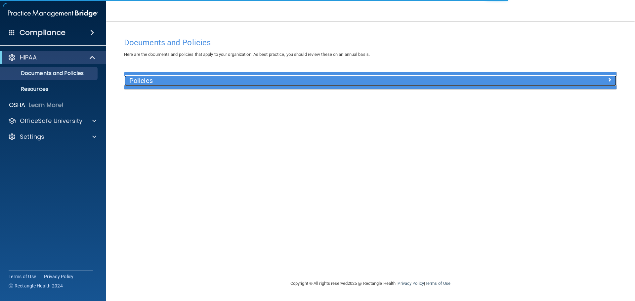
click at [150, 81] on h5 "Policies" at bounding box center [308, 80] width 359 height 7
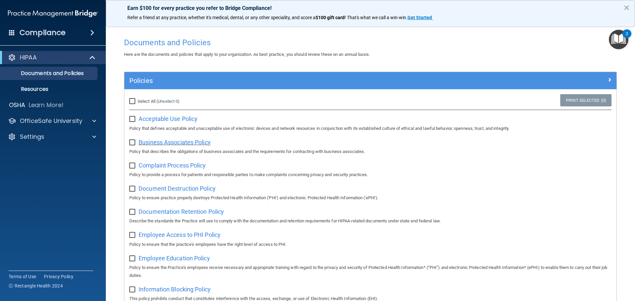
click at [191, 144] on span "Business Associates Policy" at bounding box center [175, 142] width 72 height 7
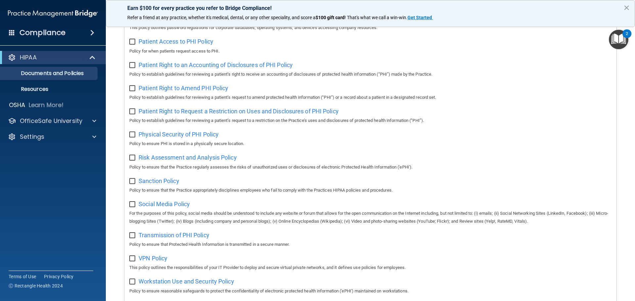
scroll to position [329, 0]
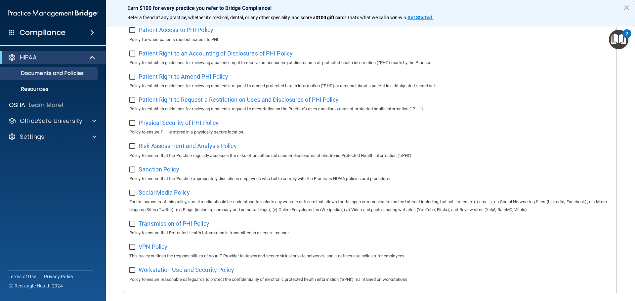
drag, startPoint x: 164, startPoint y: 172, endPoint x: 160, endPoint y: 175, distance: 4.7
click at [160, 173] on span "Sanction Policy" at bounding box center [159, 169] width 41 height 7
click at [160, 196] on span "Social Media Policy" at bounding box center [164, 192] width 51 height 7
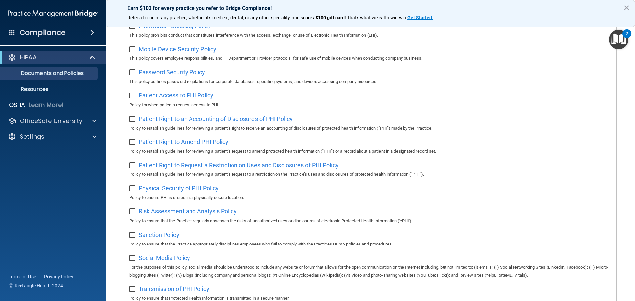
scroll to position [263, 0]
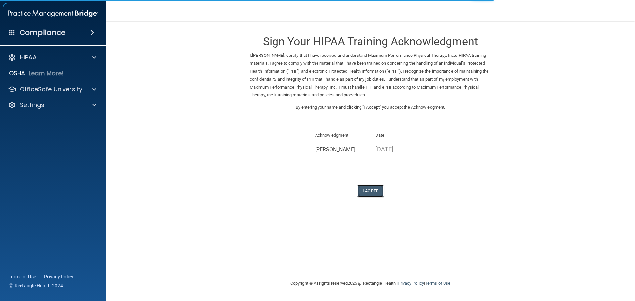
click at [374, 189] on button "I Agree" at bounding box center [370, 191] width 26 height 12
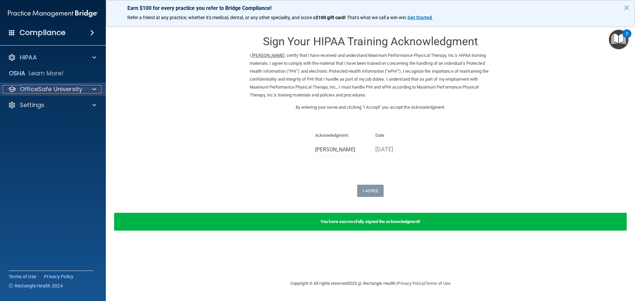
click at [69, 85] on p "OfficeSafe University" at bounding box center [51, 89] width 63 height 8
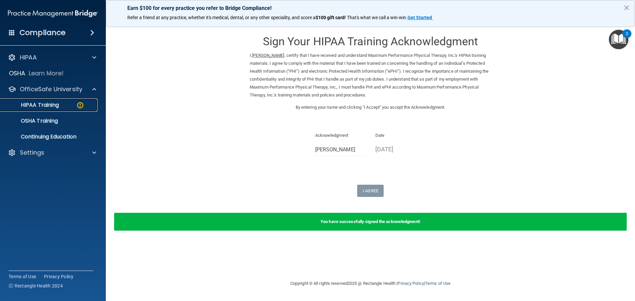
click at [55, 104] on p "HIPAA Training" at bounding box center [31, 105] width 55 height 7
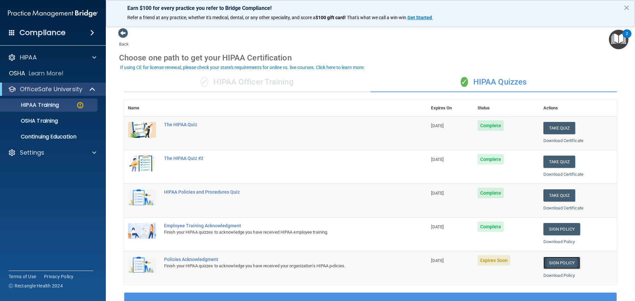
click at [565, 264] on link "Sign Policy" at bounding box center [561, 263] width 37 height 12
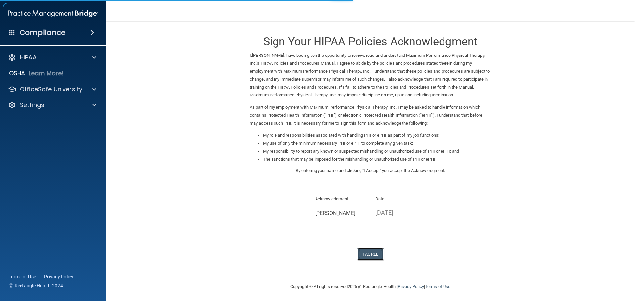
click at [371, 258] on button "I Agree" at bounding box center [370, 254] width 26 height 12
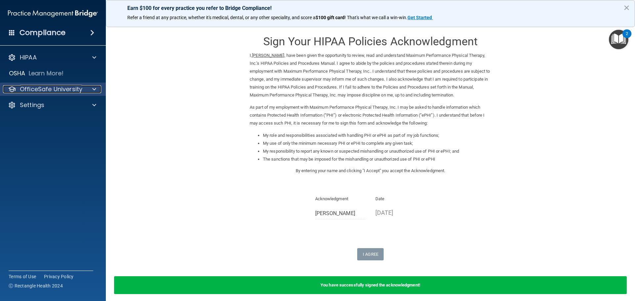
click at [42, 90] on p "OfficeSafe University" at bounding box center [51, 89] width 63 height 8
